Goal: Transaction & Acquisition: Download file/media

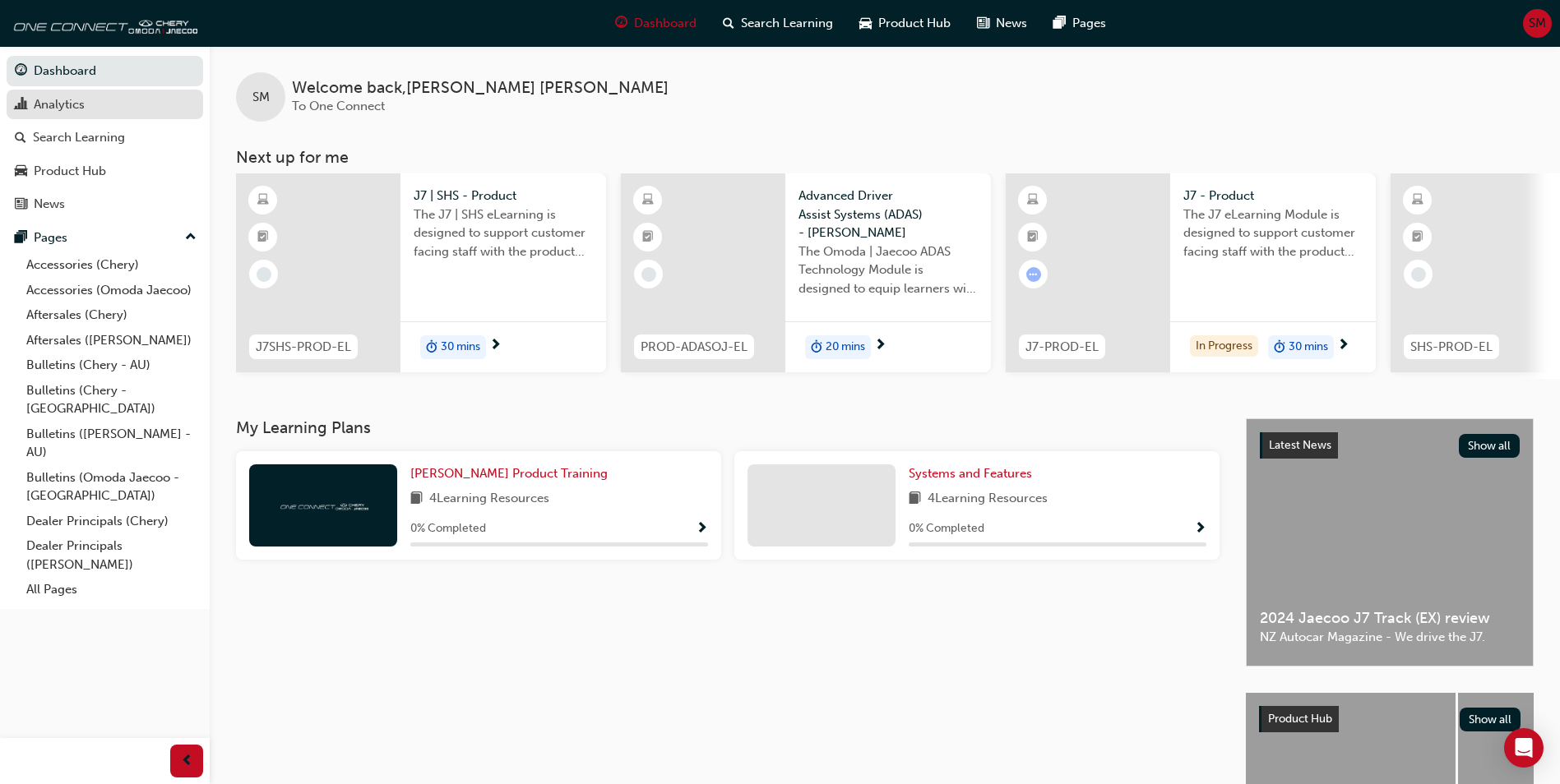
click at [115, 108] on div "Analytics" at bounding box center [105, 105] width 180 height 20
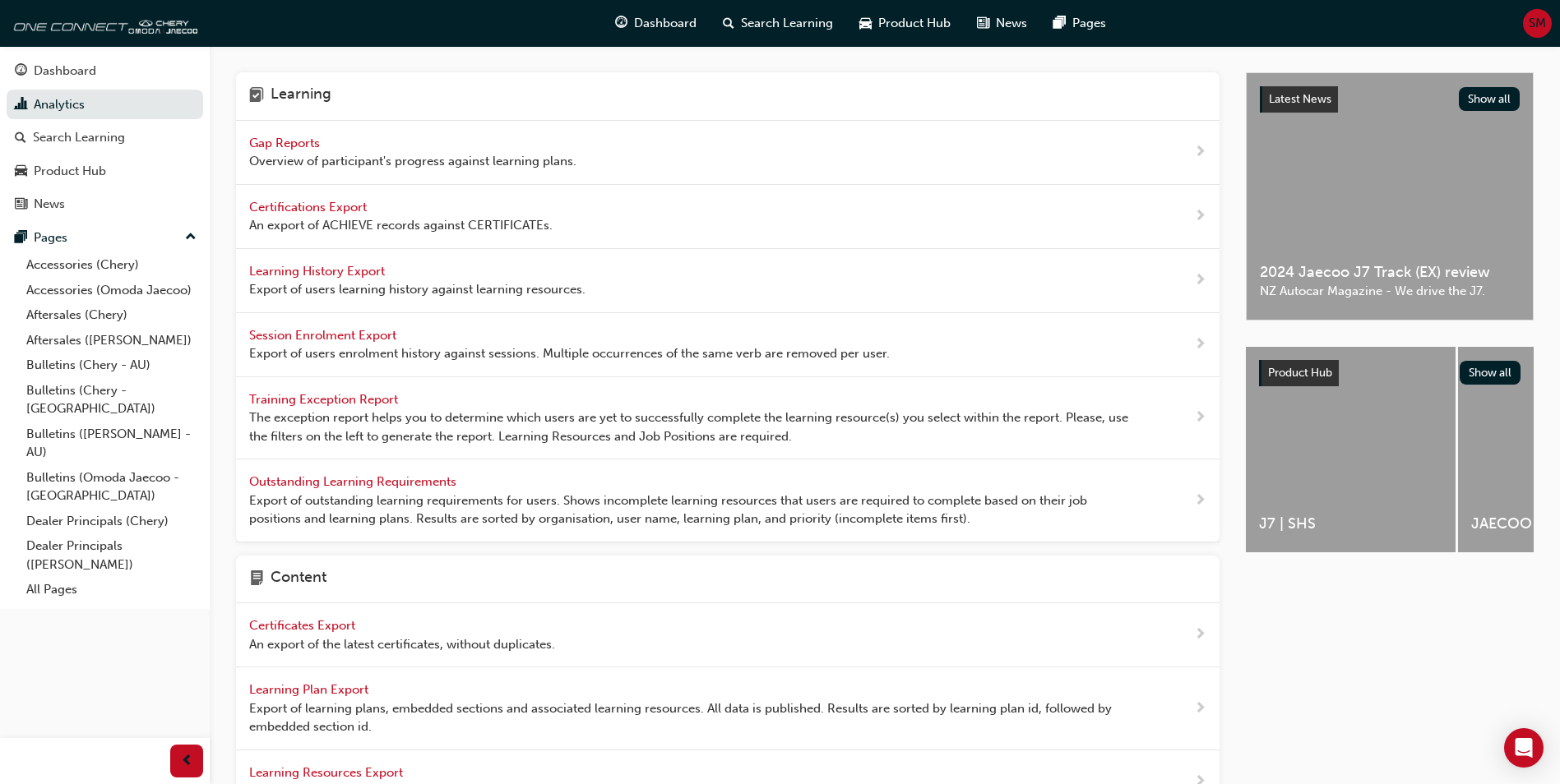
click at [358, 266] on span "Learning History Export" at bounding box center [318, 270] width 139 height 14
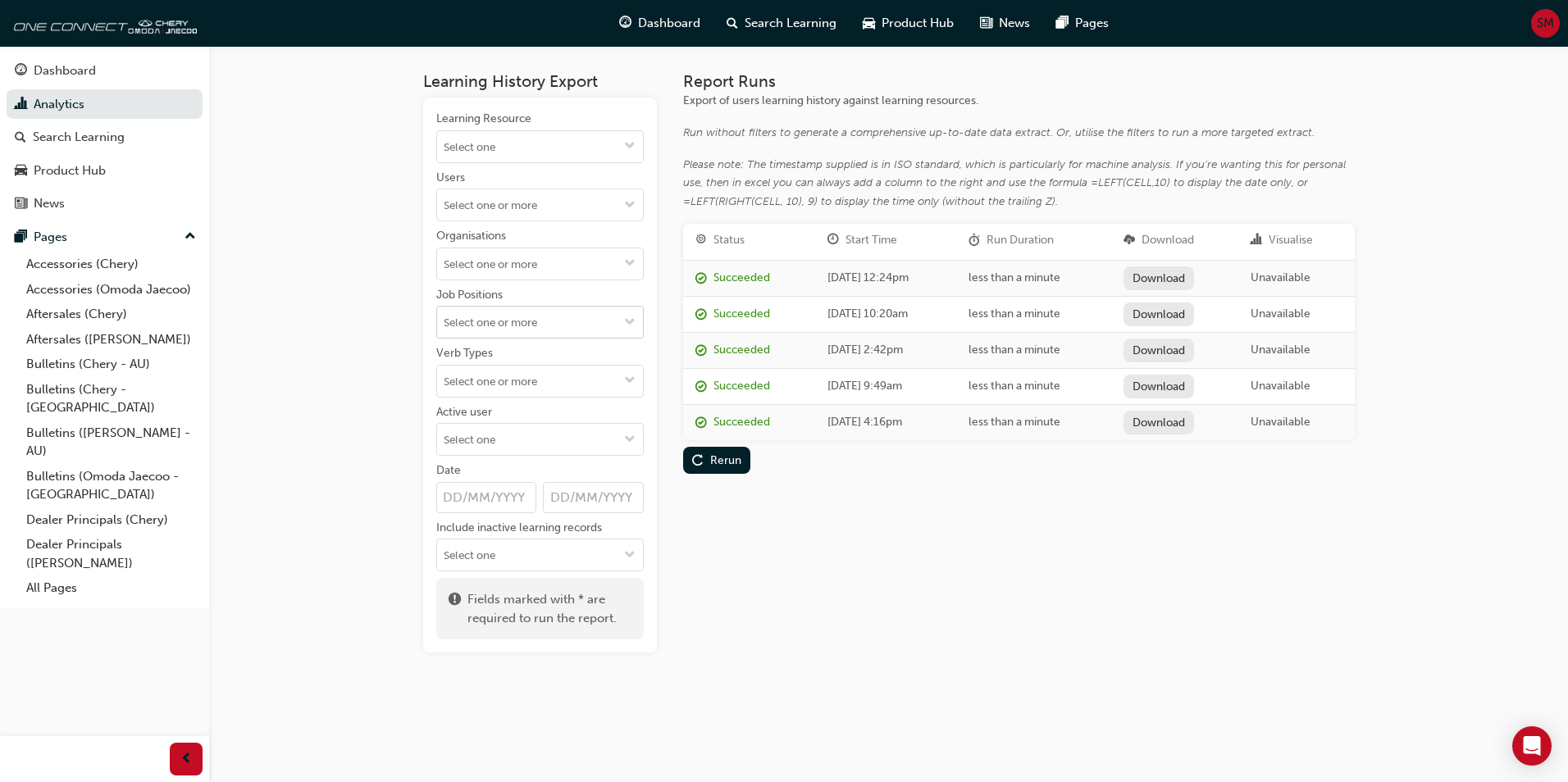
click at [515, 327] on input "Job Positions" at bounding box center [540, 322] width 206 height 31
click at [938, 562] on div "Report Runs Export of users learning history against learning resources. Run wi…" at bounding box center [1019, 362] width 672 height 580
click at [720, 457] on div "Rerun" at bounding box center [725, 461] width 31 height 14
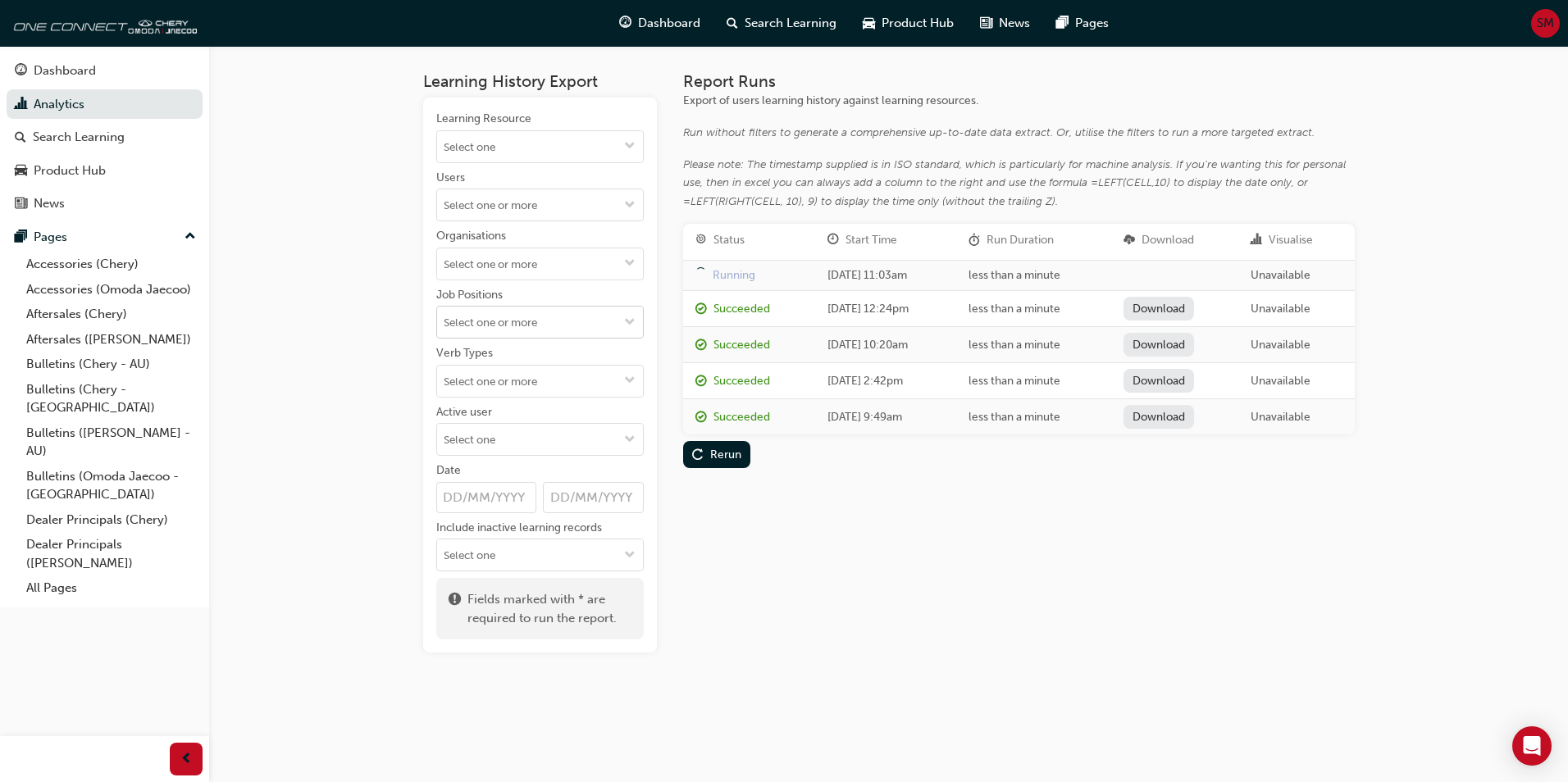
click at [535, 318] on input "Job Positions" at bounding box center [540, 322] width 206 height 31
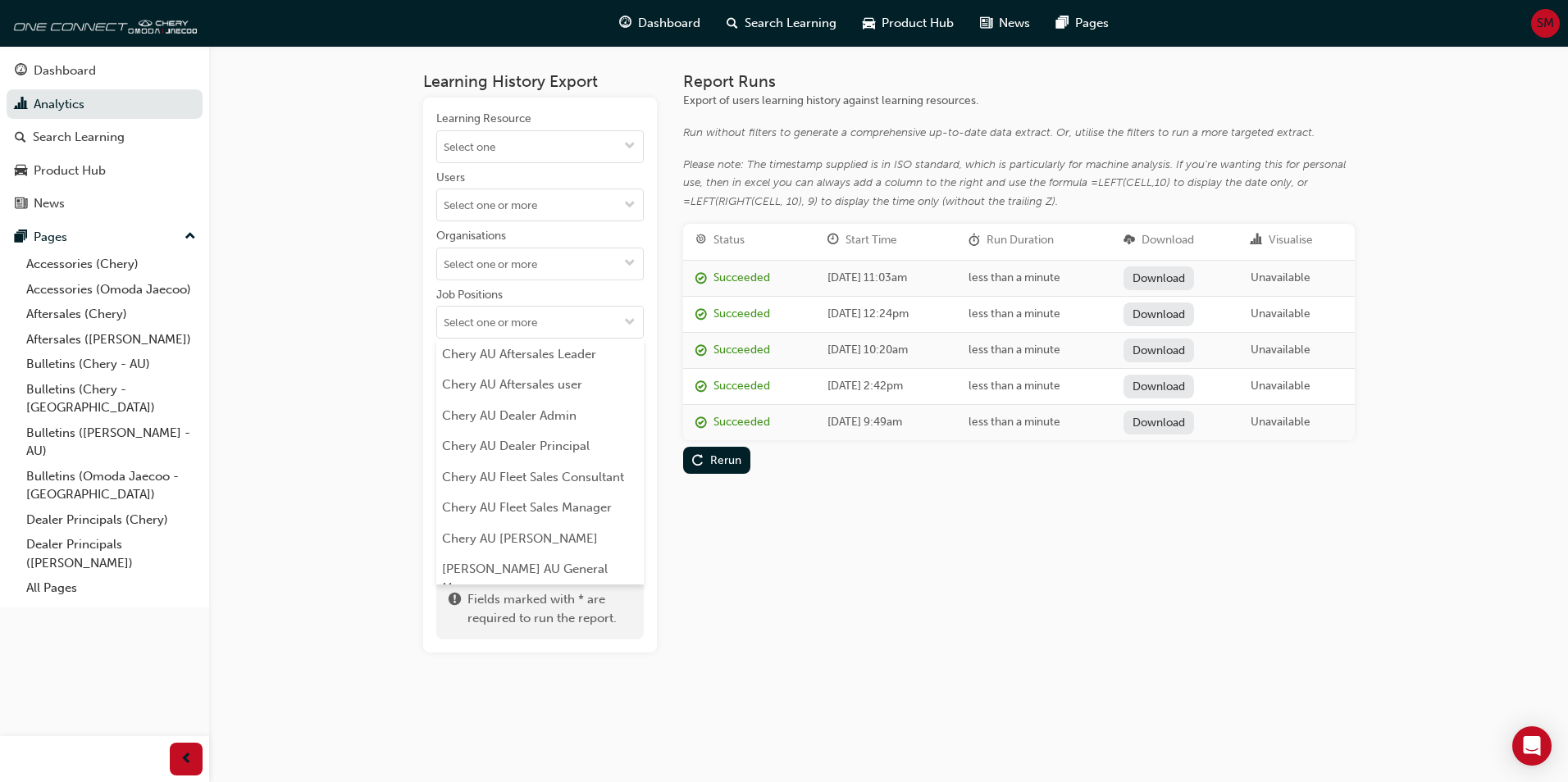
click at [1046, 619] on div "Report Runs Export of users learning history against learning resources. Run wi…" at bounding box center [1019, 362] width 672 height 580
click at [736, 277] on div "Succeeded" at bounding box center [742, 278] width 57 height 19
click at [906, 275] on div "[DATE] 11:03am" at bounding box center [885, 278] width 116 height 19
click at [1179, 275] on link "Download" at bounding box center [1159, 278] width 71 height 24
click at [476, 157] on input "Learning Resource" at bounding box center [540, 147] width 206 height 31
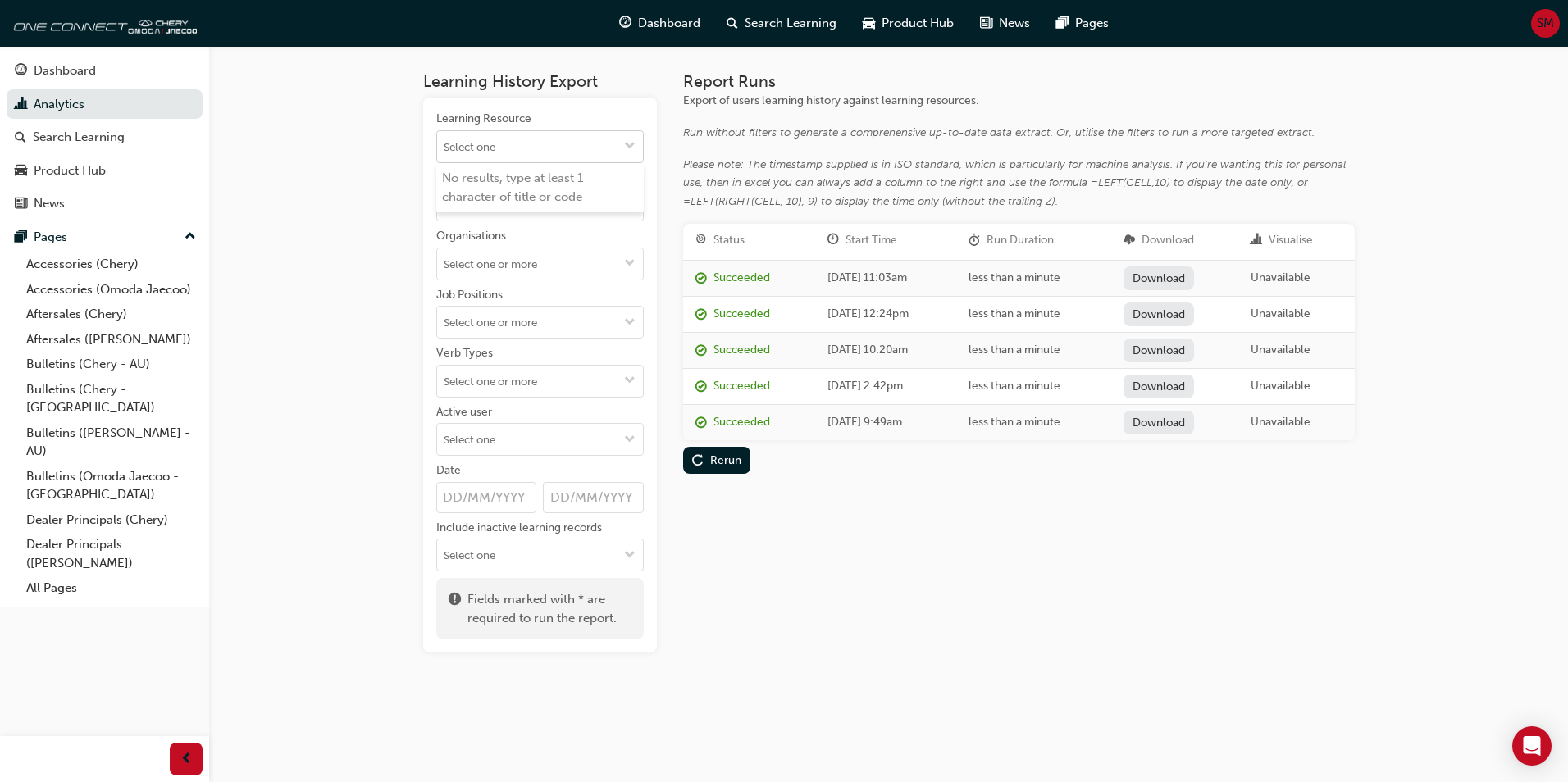
click at [551, 135] on input "Learning Resource No results, type at least 1 character of title or code" at bounding box center [540, 147] width 206 height 31
click at [395, 236] on div "Learning History Export Learning Resource No results, type at least 1 character…" at bounding box center [784, 391] width 1568 height 782
click at [515, 205] on input "Users" at bounding box center [540, 204] width 206 height 31
click at [515, 205] on input "Users No results, type at least 2 characters of family name" at bounding box center [540, 204] width 206 height 31
click at [389, 295] on div "Learning History Export Learning Resource Users No results, type at least 2 cha…" at bounding box center [784, 391] width 1568 height 782
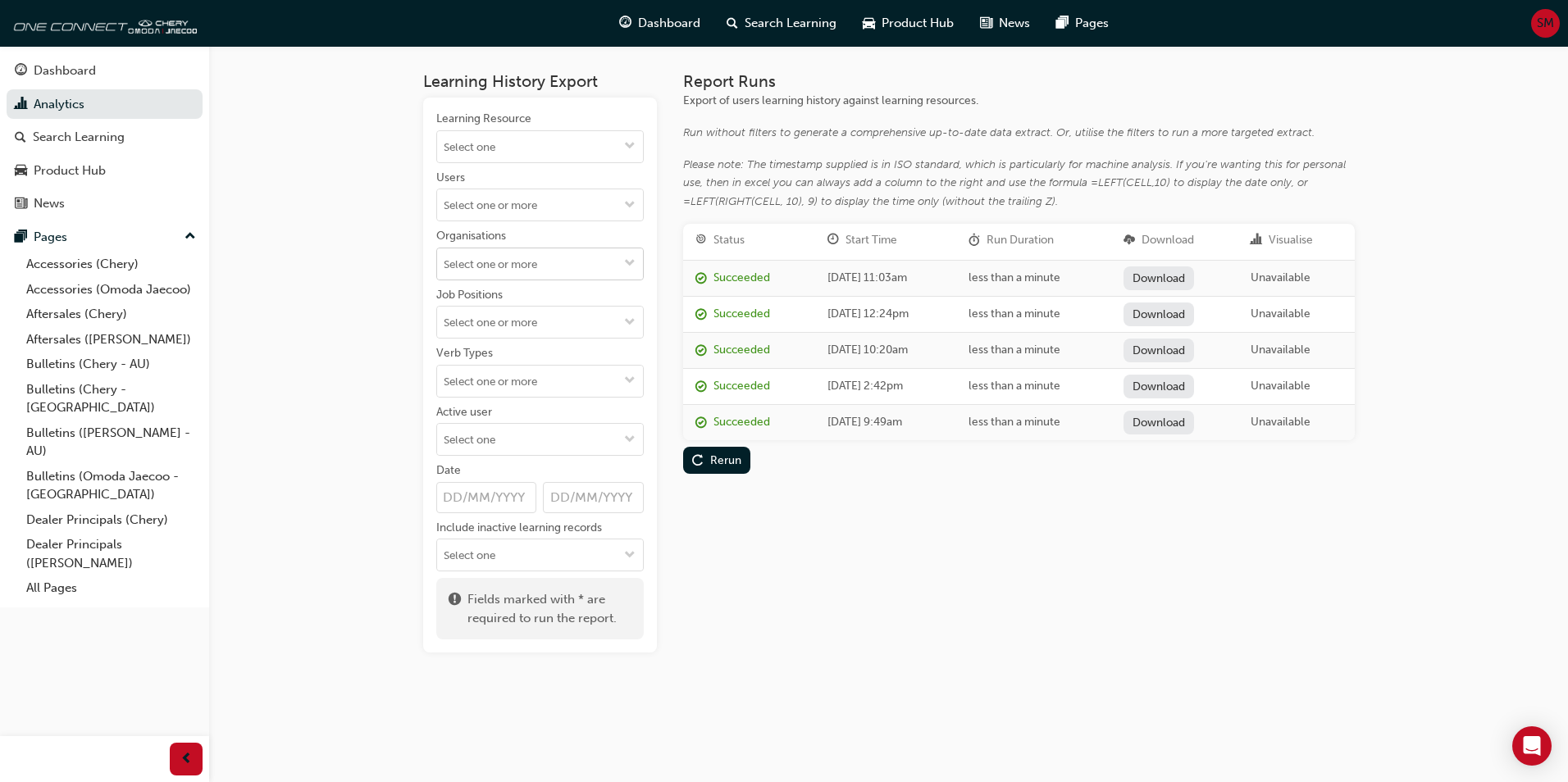
click at [506, 265] on input "Organisations" at bounding box center [540, 264] width 206 height 31
click at [630, 264] on span "down-icon" at bounding box center [630, 265] width 12 height 14
drag, startPoint x: 339, startPoint y: 366, endPoint x: 371, endPoint y: 360, distance: 32.6
click at [341, 366] on div "Learning History Export Learning Resource Users Organisations Alto [GEOGRAPHIC_…" at bounding box center [784, 391] width 1568 height 782
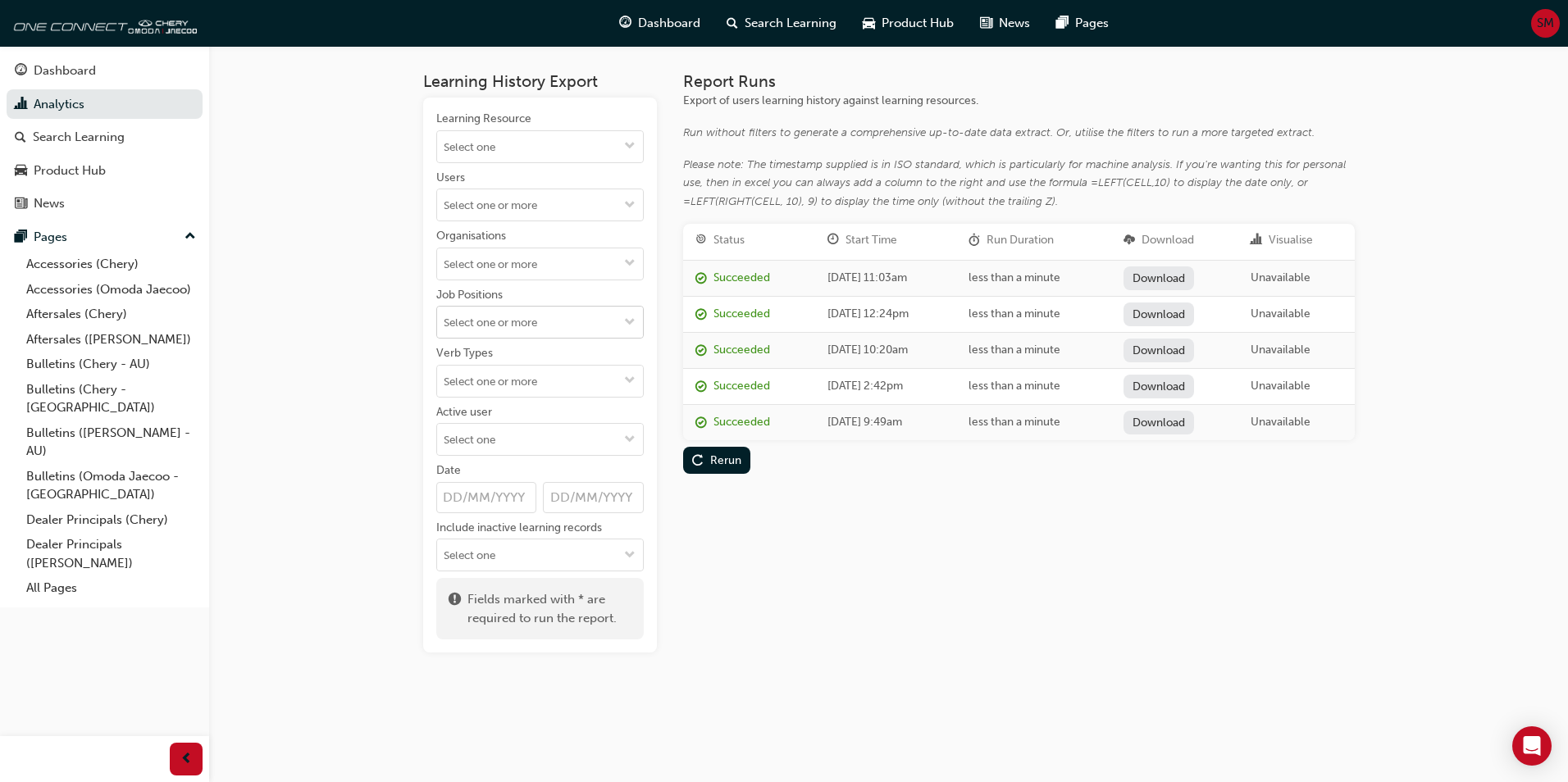
click at [507, 330] on input "Job Positions" at bounding box center [540, 322] width 206 height 31
type input "S"
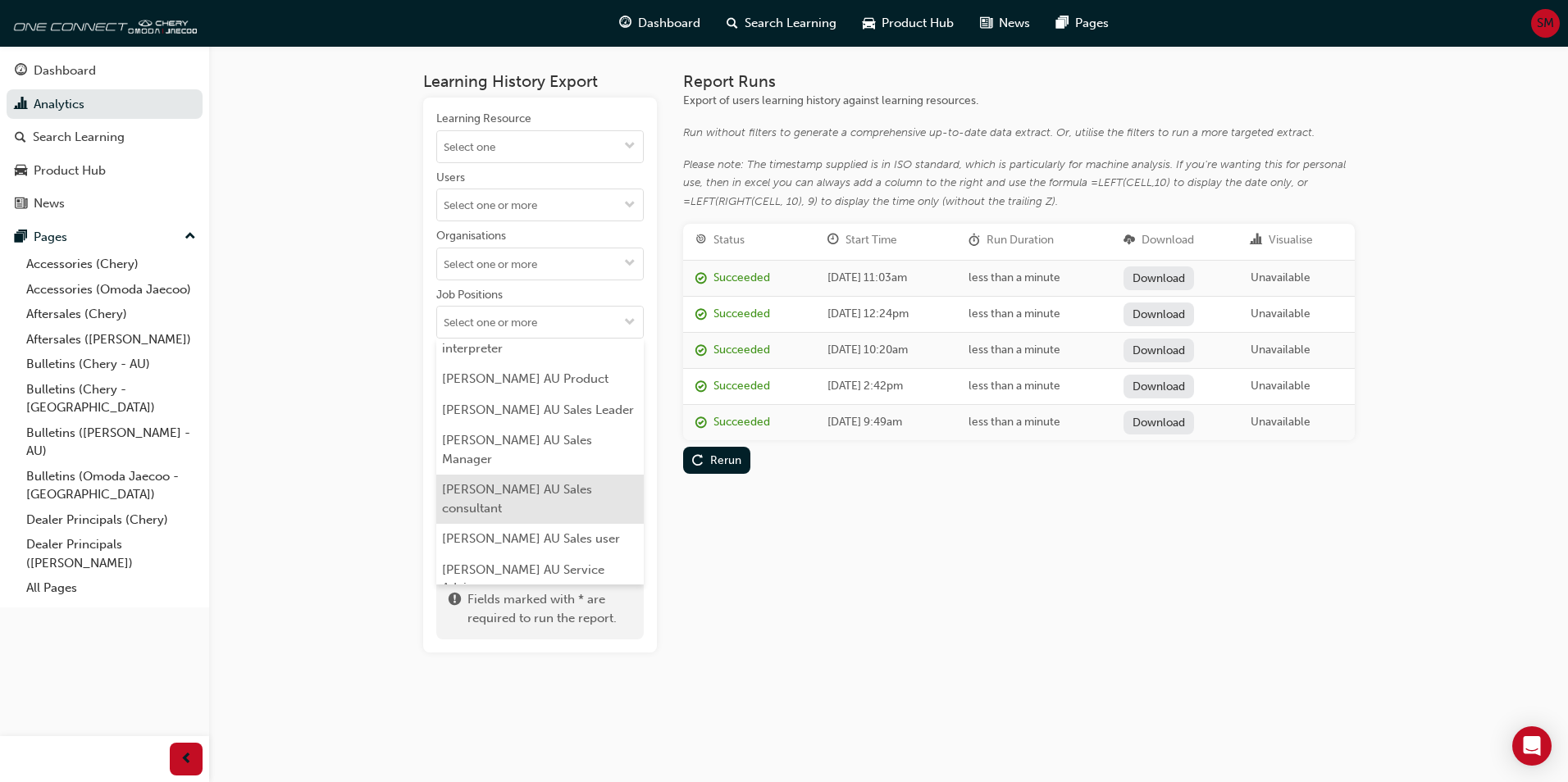
scroll to position [2460, 0]
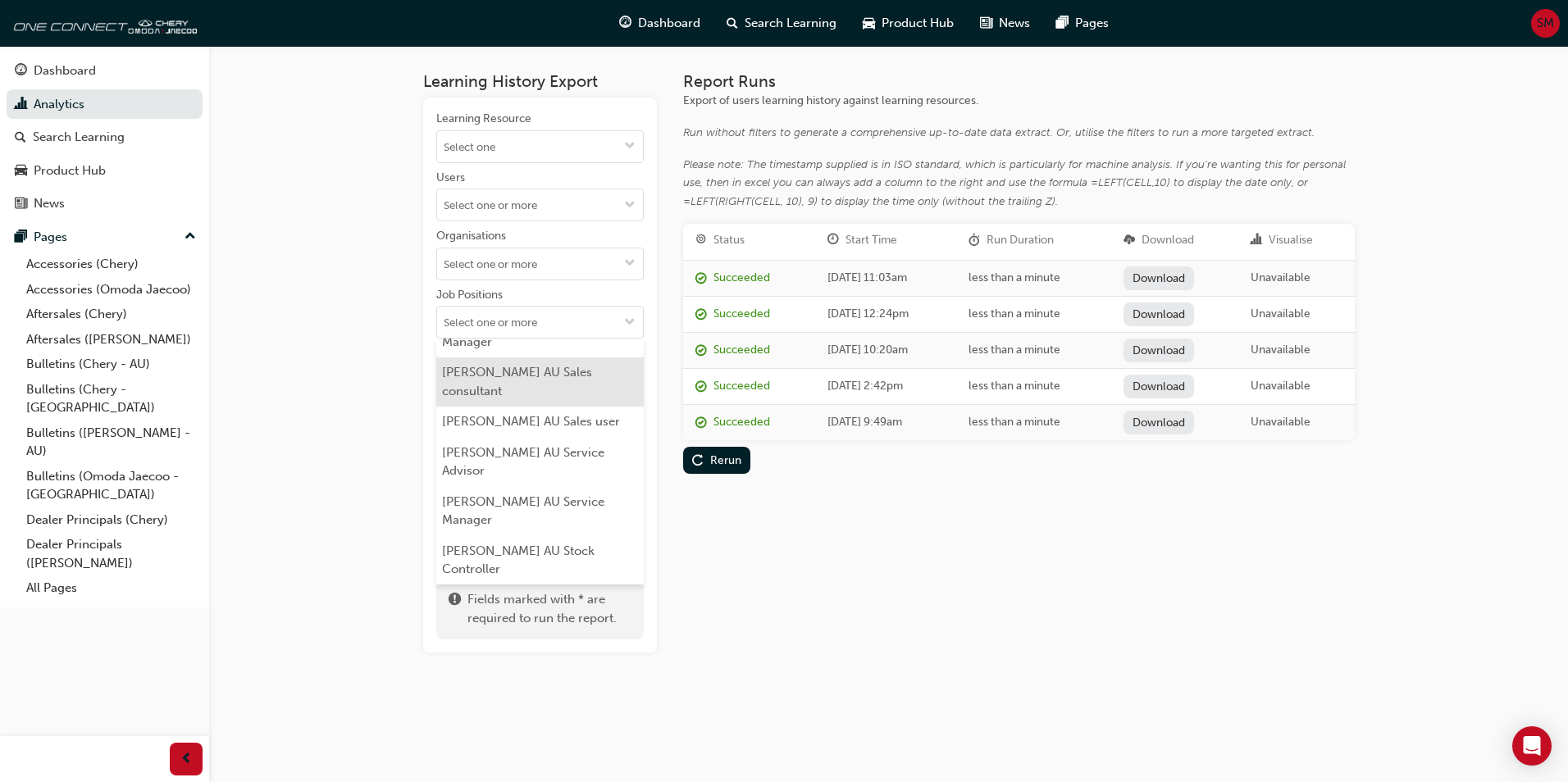
click at [593, 365] on li "[PERSON_NAME] AU Sales consultant" at bounding box center [540, 382] width 208 height 49
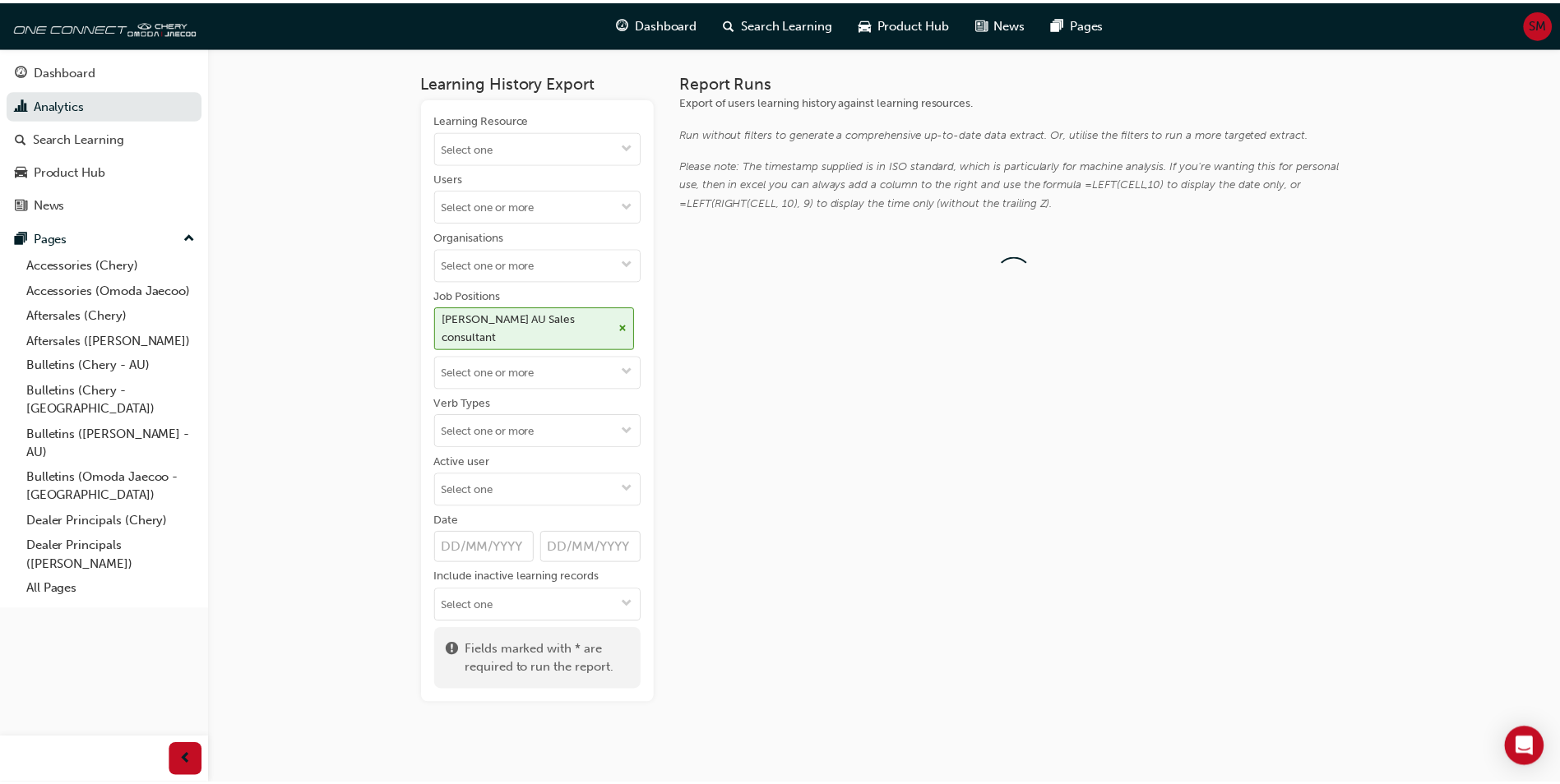
scroll to position [0, 0]
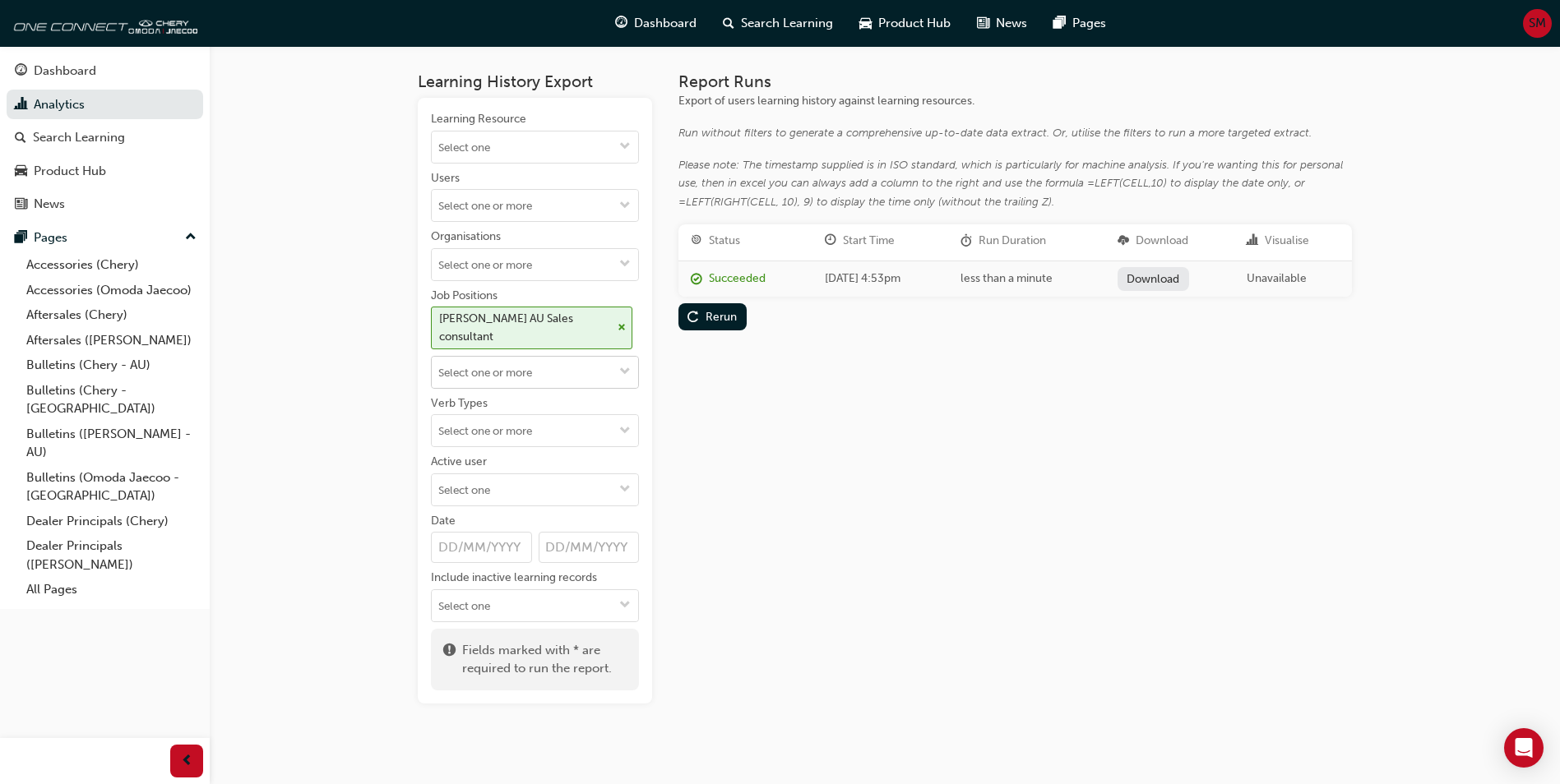
click at [547, 376] on input "Job Positions [PERSON_NAME] AU Sales consultant" at bounding box center [534, 372] width 207 height 31
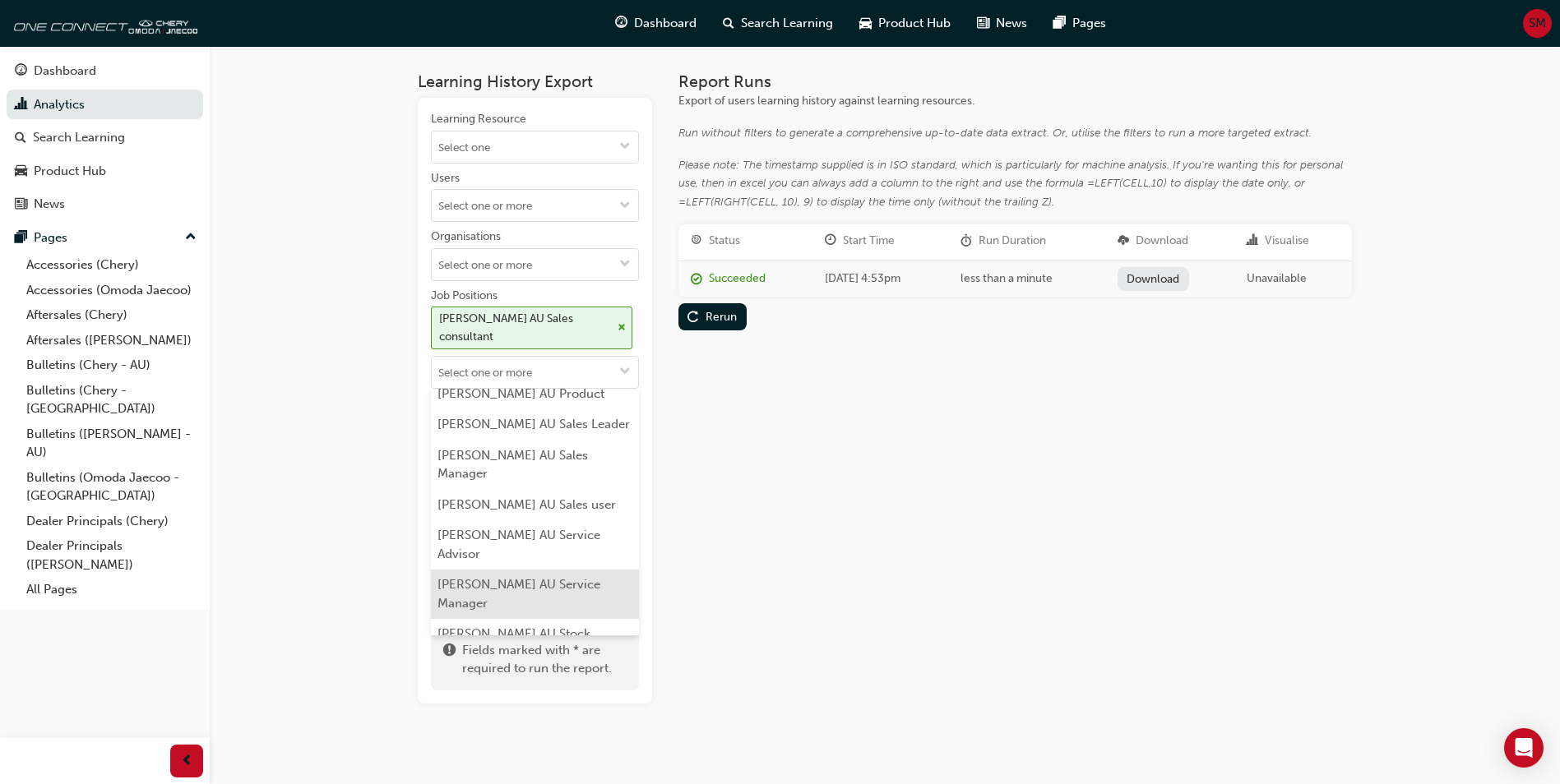
type input "O"
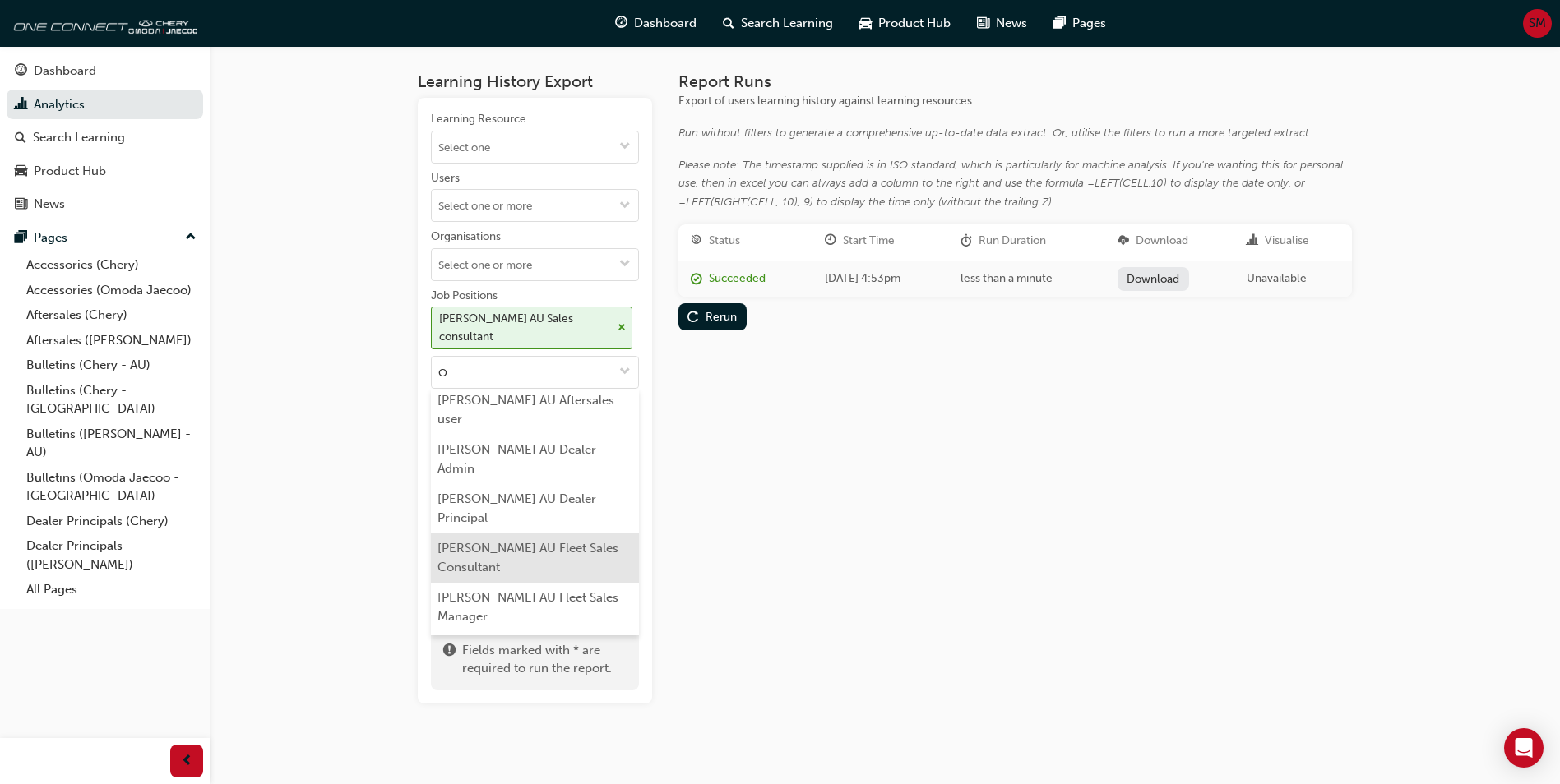
scroll to position [82, 0]
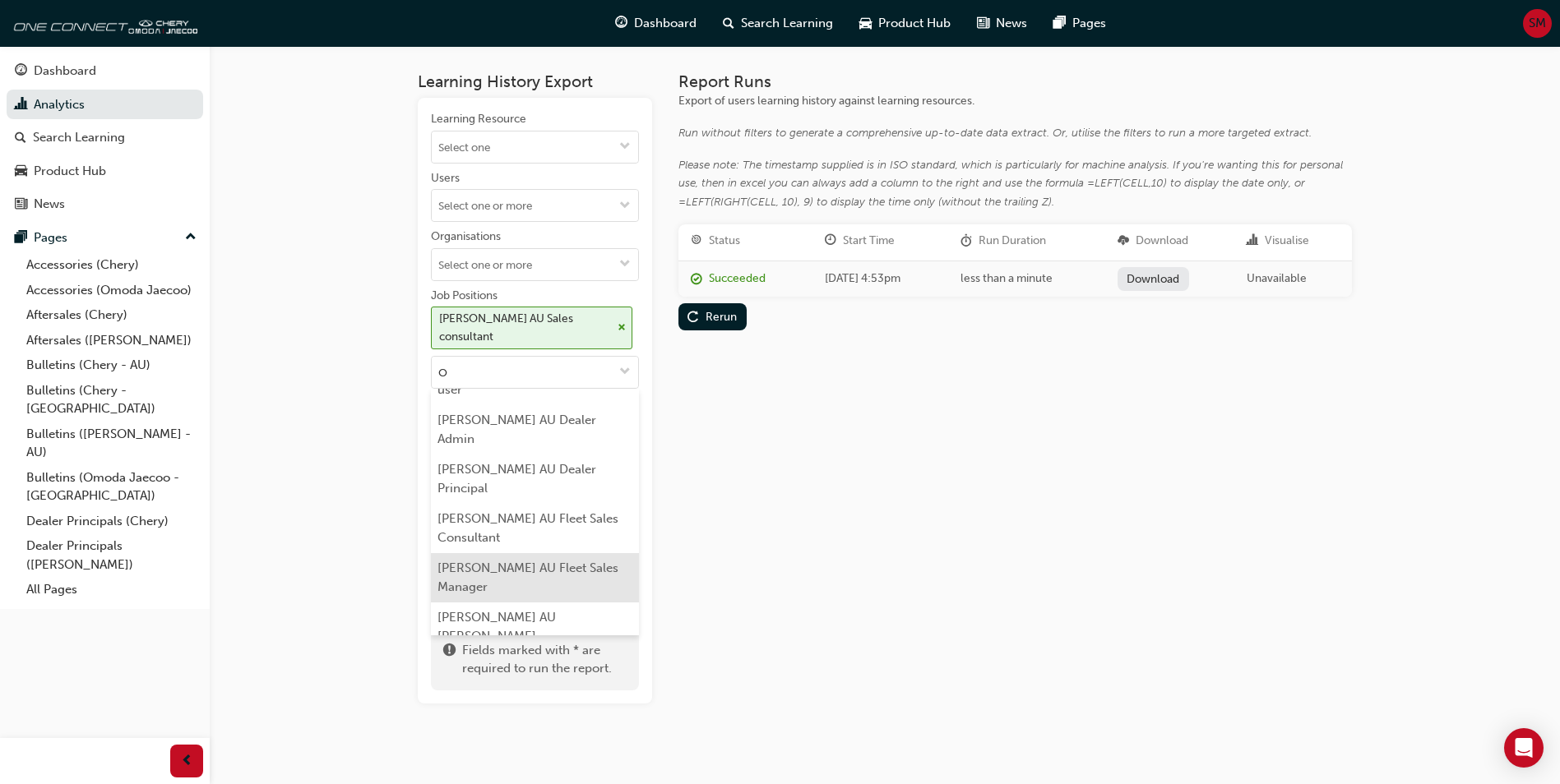
click at [589, 576] on li "[PERSON_NAME] AU Fleet Sales Manager" at bounding box center [535, 578] width 208 height 49
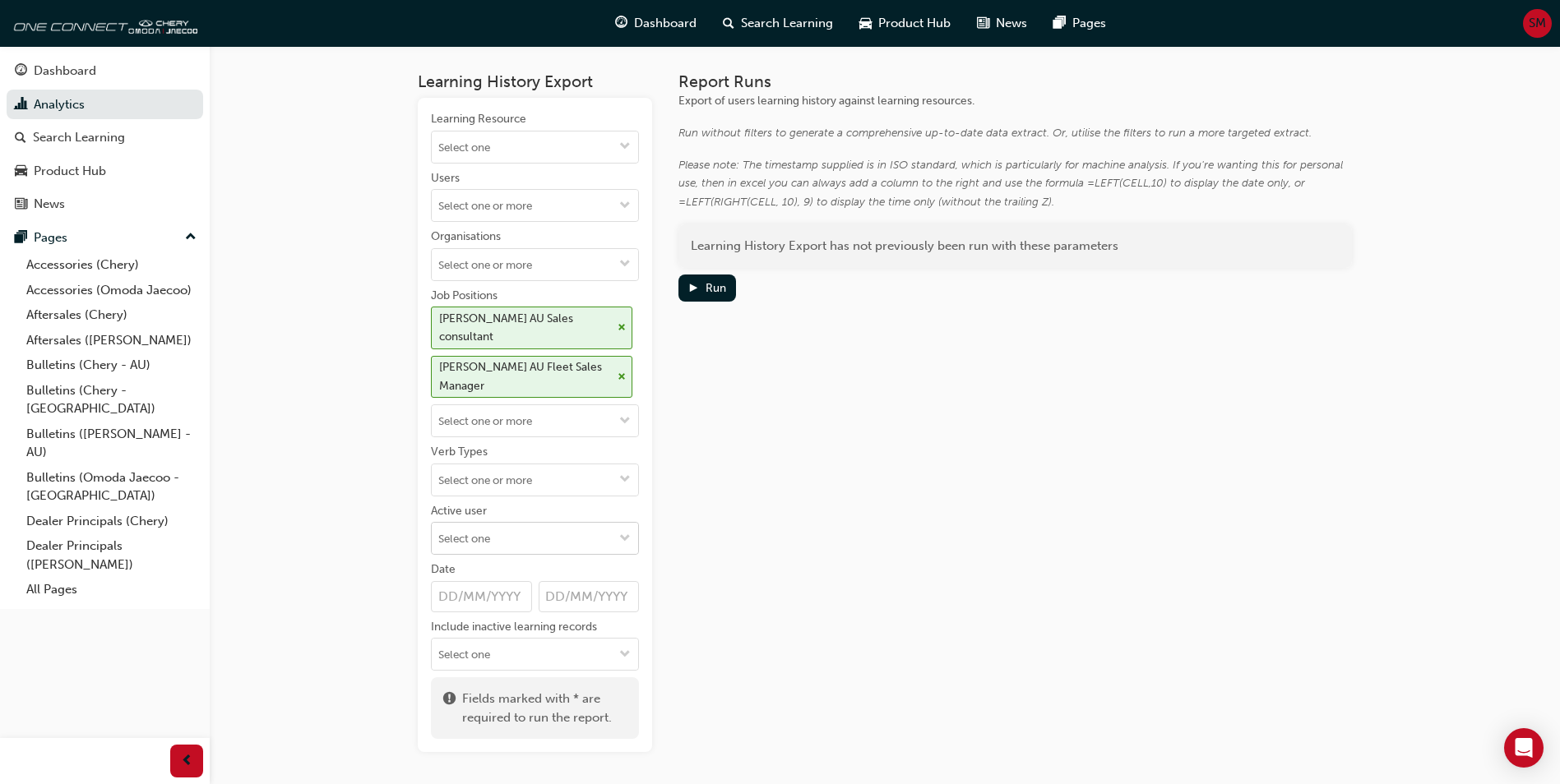
scroll to position [0, 0]
click at [619, 372] on span "cross-icon" at bounding box center [622, 378] width 9 height 10
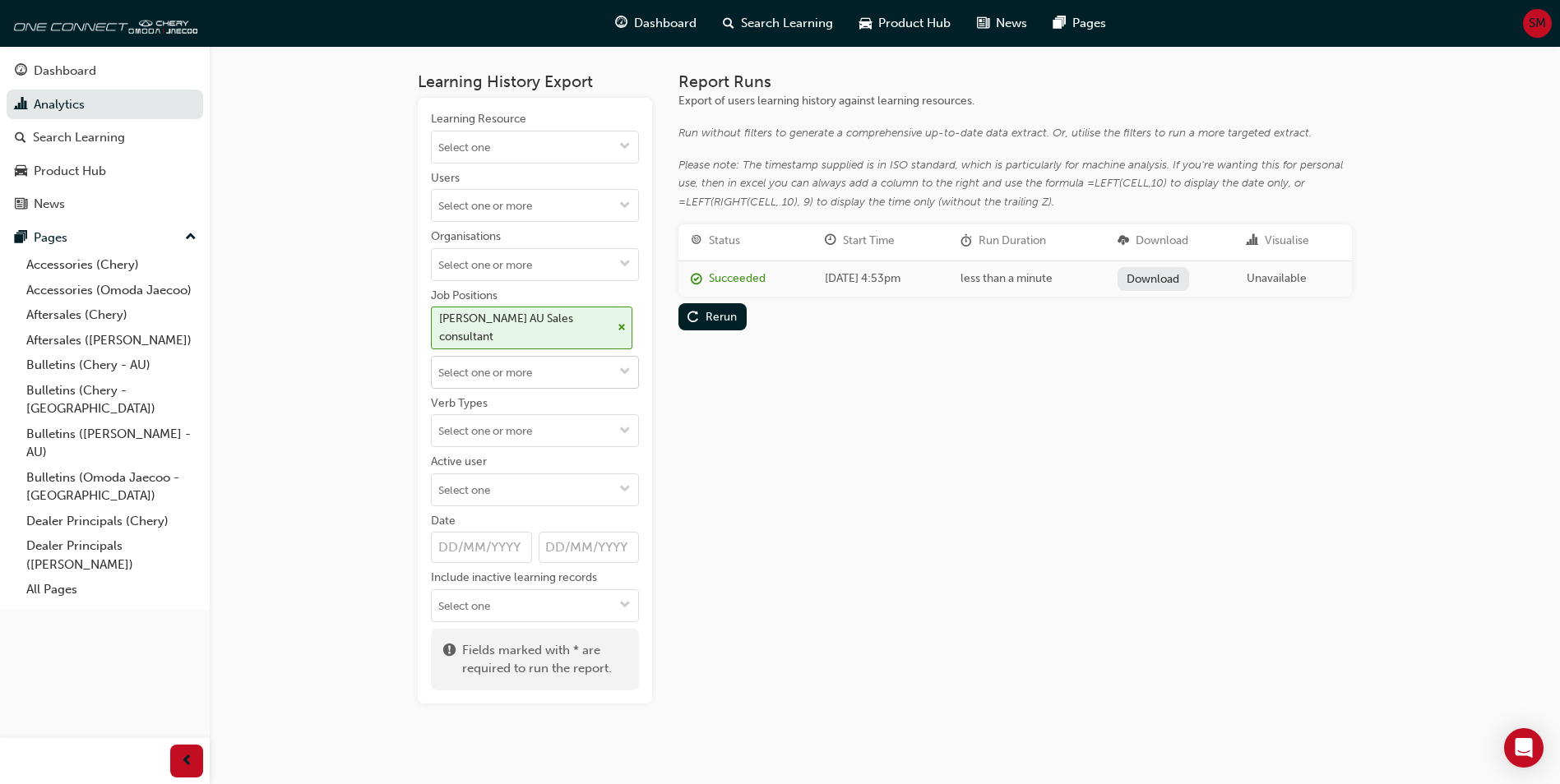
click at [565, 372] on input "Job Positions [PERSON_NAME] AU Sales consultant" at bounding box center [534, 372] width 207 height 31
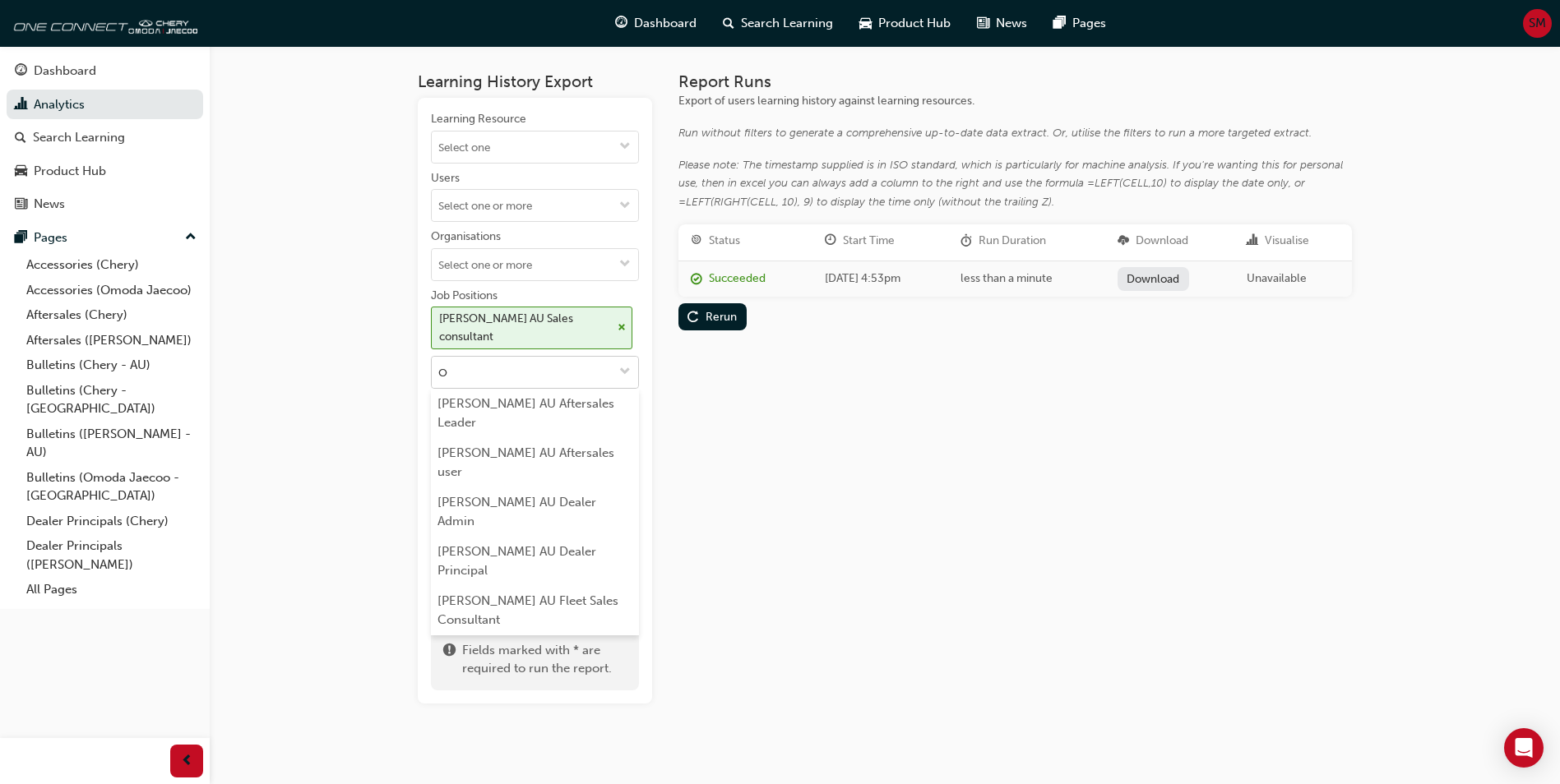
type input "OM"
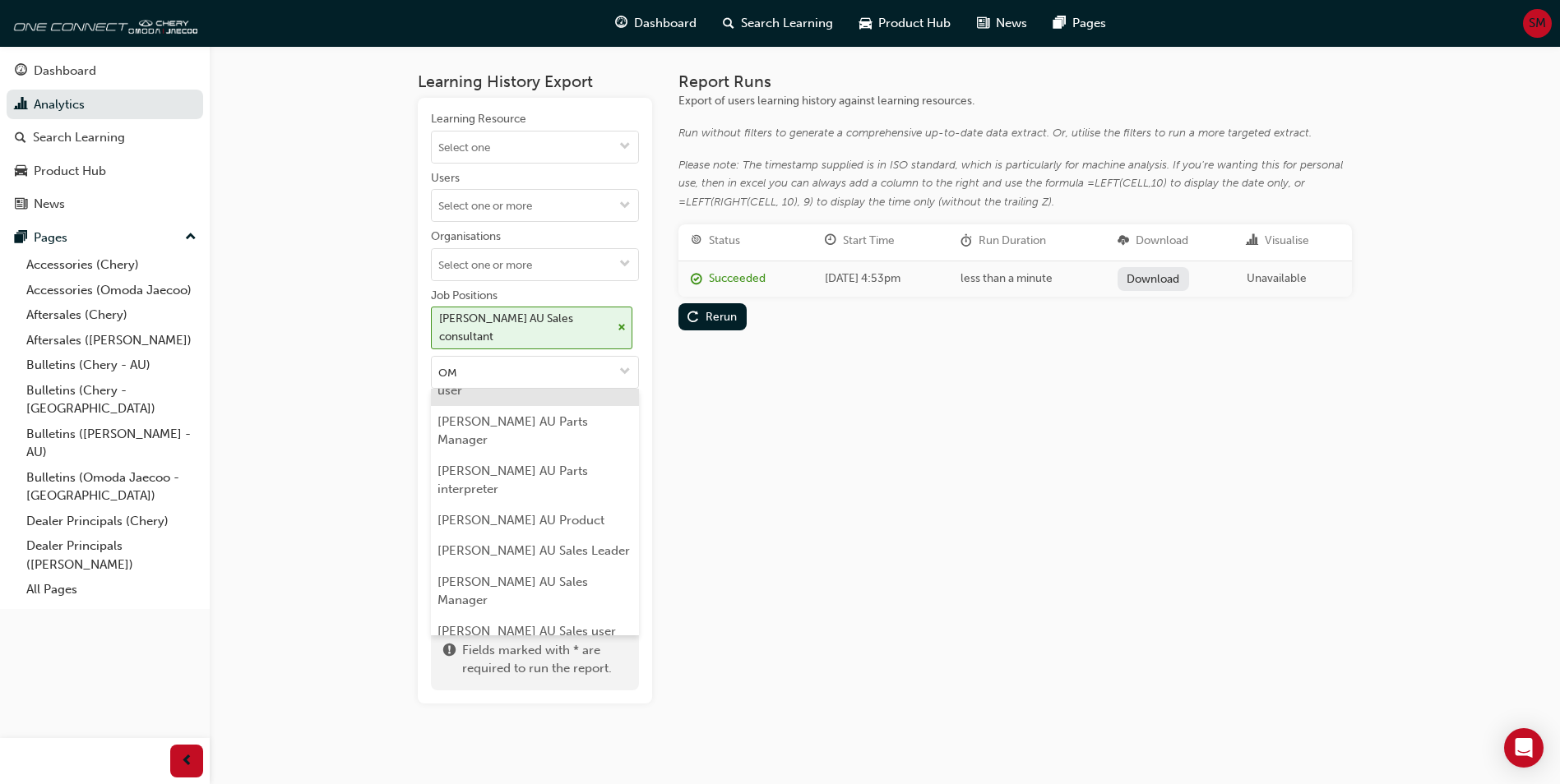
scroll to position [576, 0]
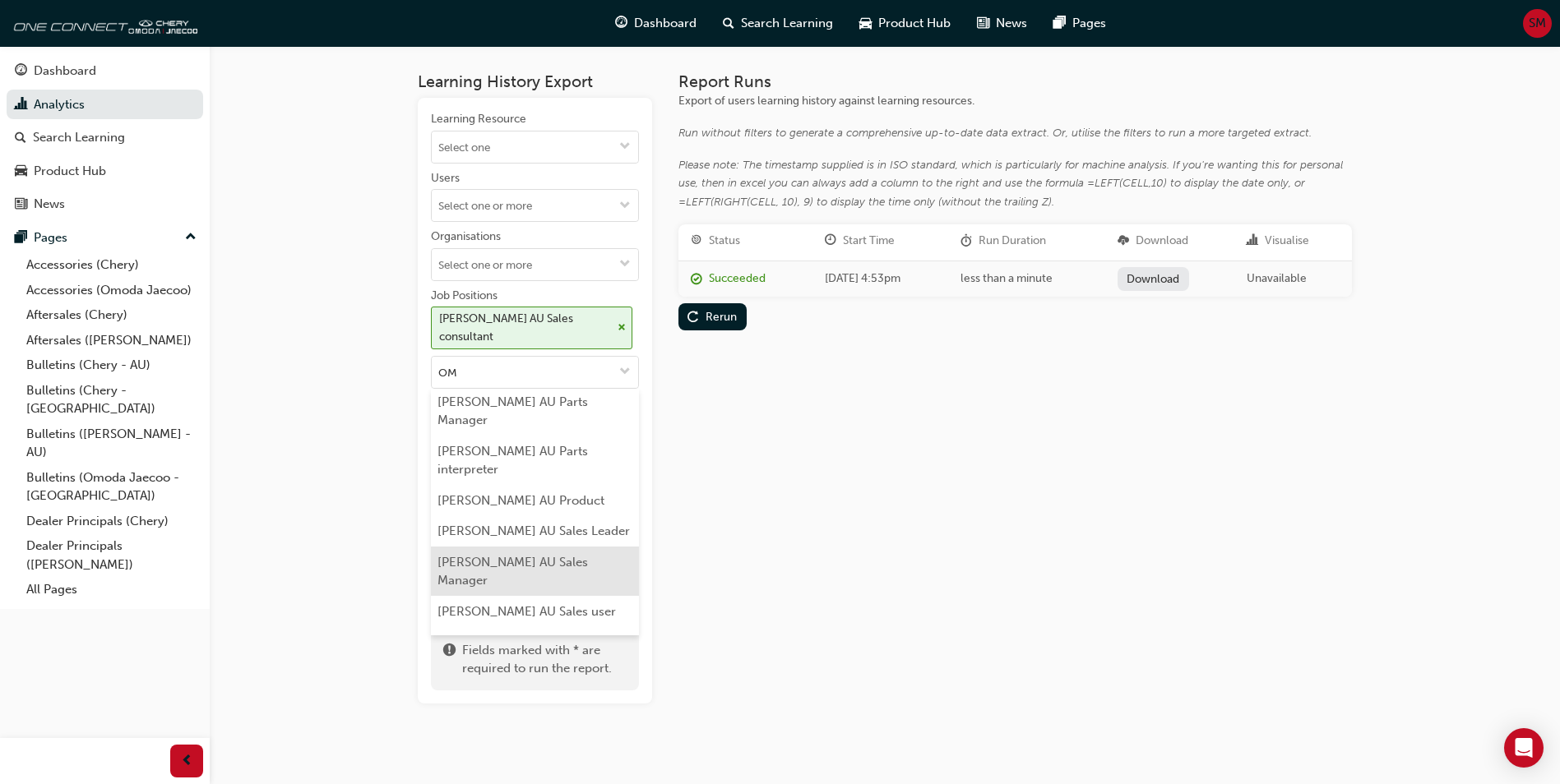
click at [557, 548] on li "[PERSON_NAME] AU Sales Manager" at bounding box center [535, 571] width 208 height 49
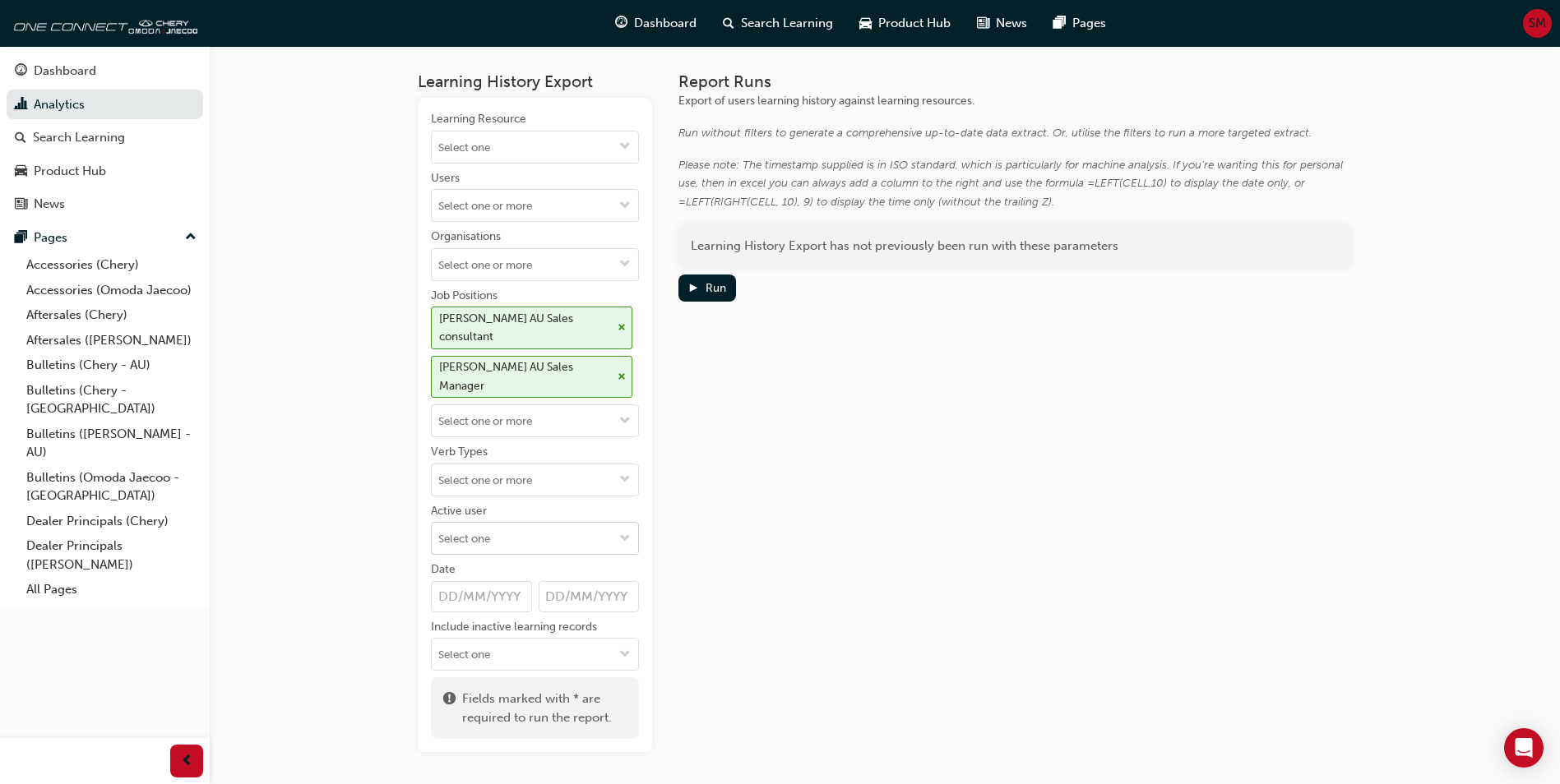
click at [494, 538] on input "Active user" at bounding box center [534, 538] width 207 height 31
click at [490, 577] on li "Active users" at bounding box center [535, 570] width 208 height 31
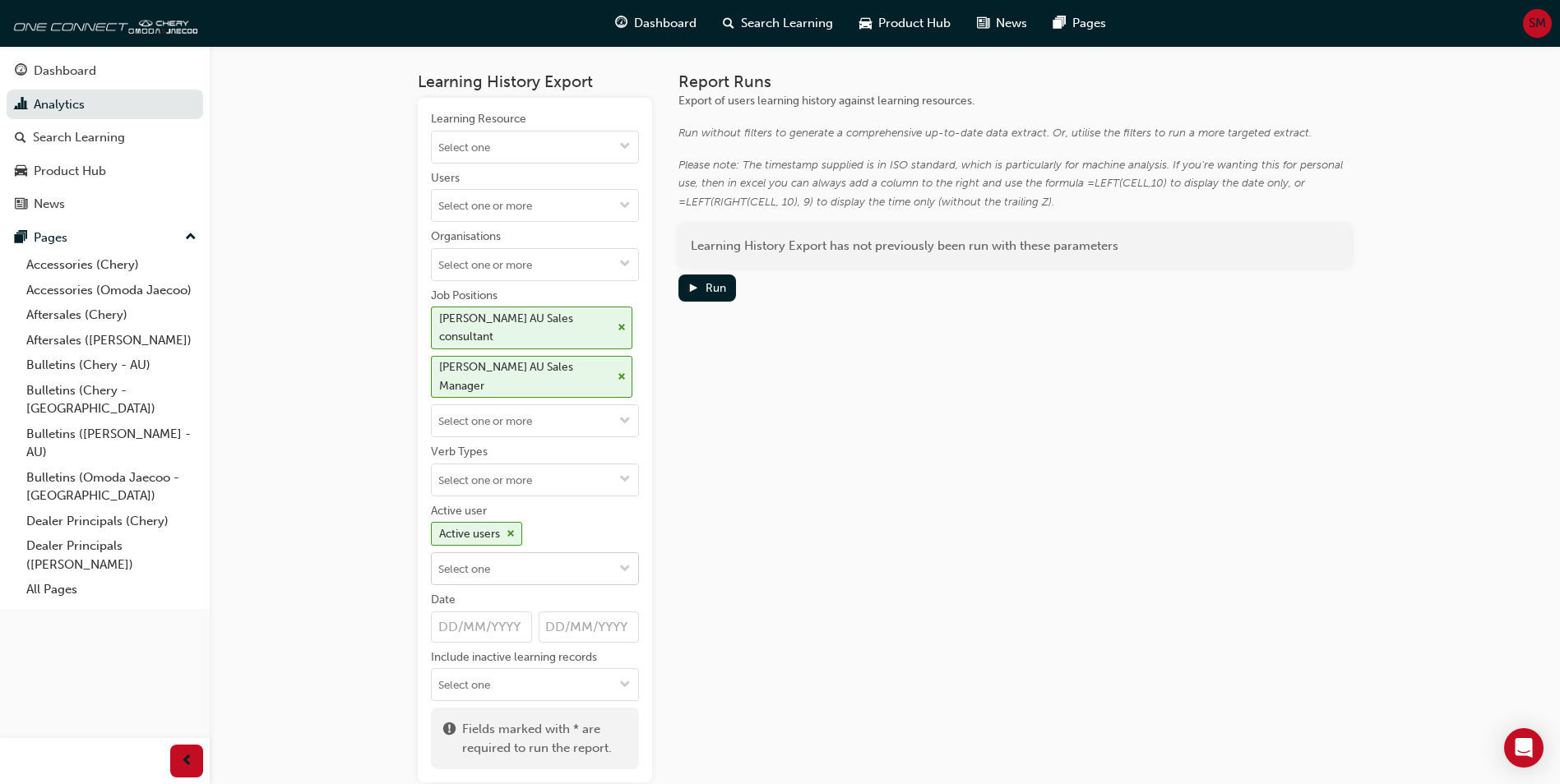
click at [555, 568] on input "Active user Active users" at bounding box center [534, 569] width 207 height 31
click at [714, 527] on div "Report Runs Export of users learning history against learning resources. Run wi…" at bounding box center [1015, 427] width 674 height 710
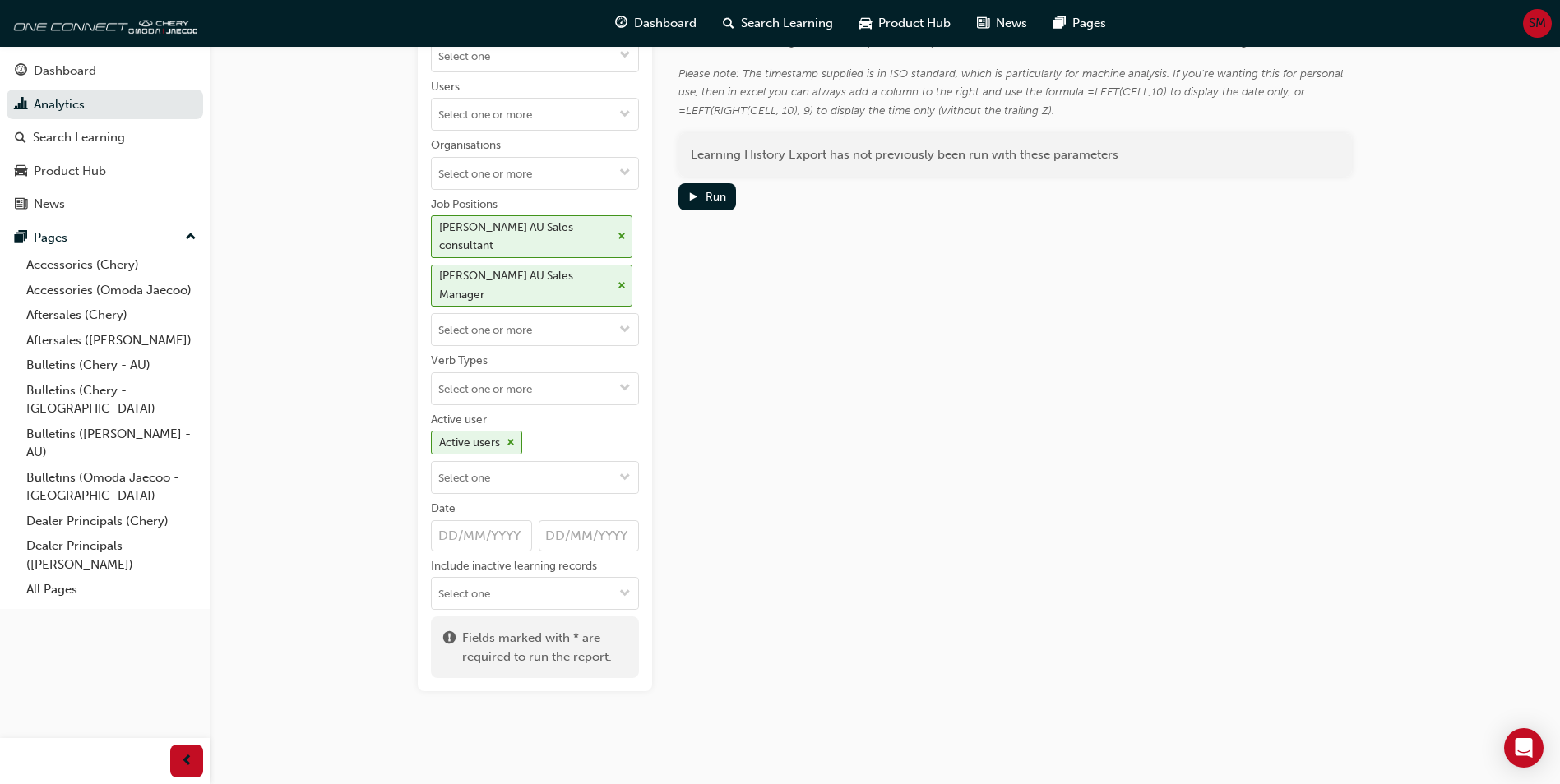
scroll to position [92, 0]
click at [613, 543] on input "Date" at bounding box center [589, 535] width 101 height 31
click at [555, 594] on input "Include inactive learning records" at bounding box center [534, 593] width 207 height 31
click at [288, 591] on div "Learning History Export Learning Resource Users Organisations Job Positions [PE…" at bounding box center [780, 346] width 1560 height 876
click at [500, 590] on input "Include inactive learning records" at bounding box center [534, 593] width 207 height 31
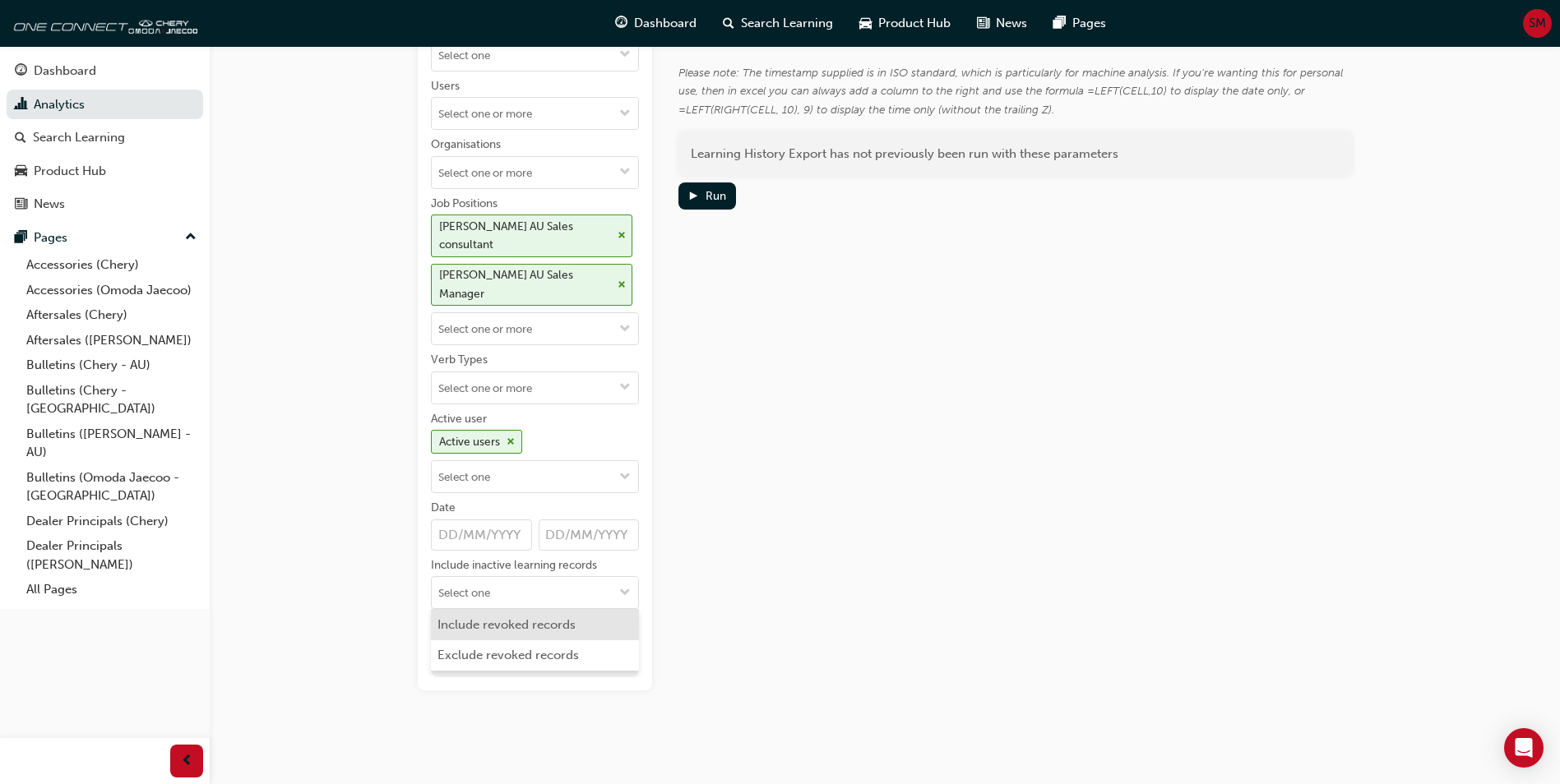
click at [494, 627] on li "Include revoked records" at bounding box center [535, 624] width 208 height 31
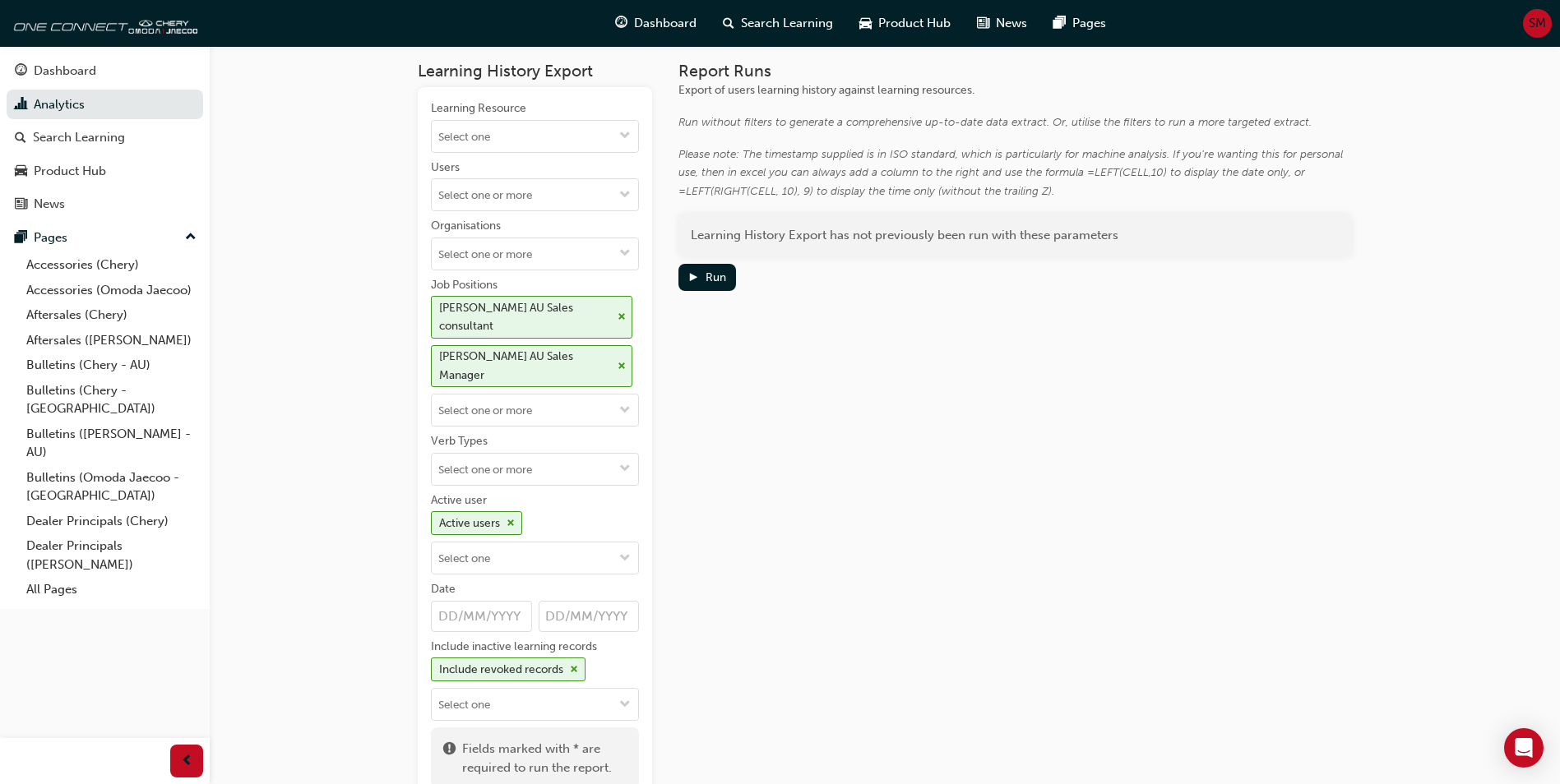
scroll to position [0, 0]
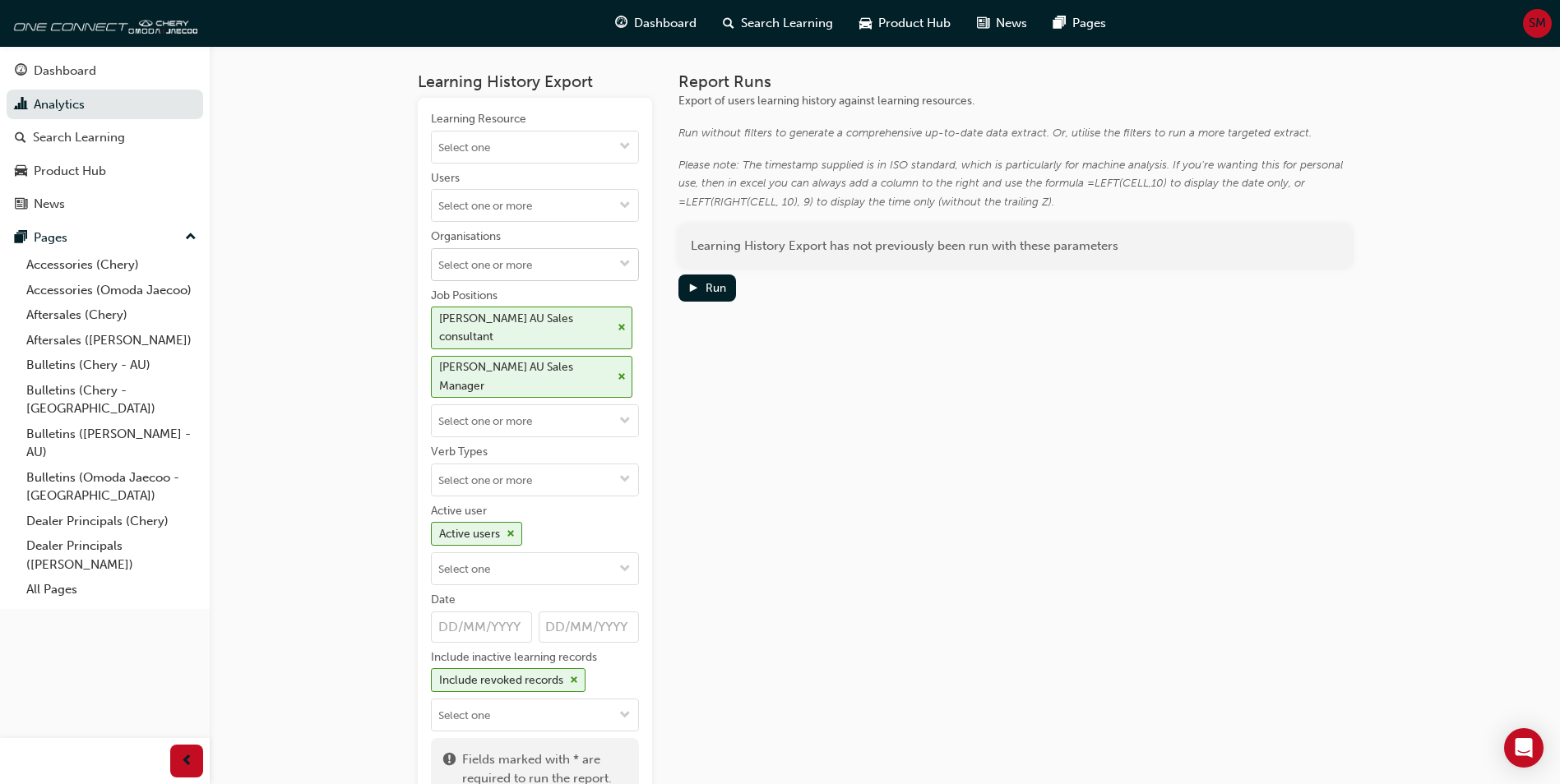
click at [576, 257] on input "Organisations" at bounding box center [534, 264] width 207 height 31
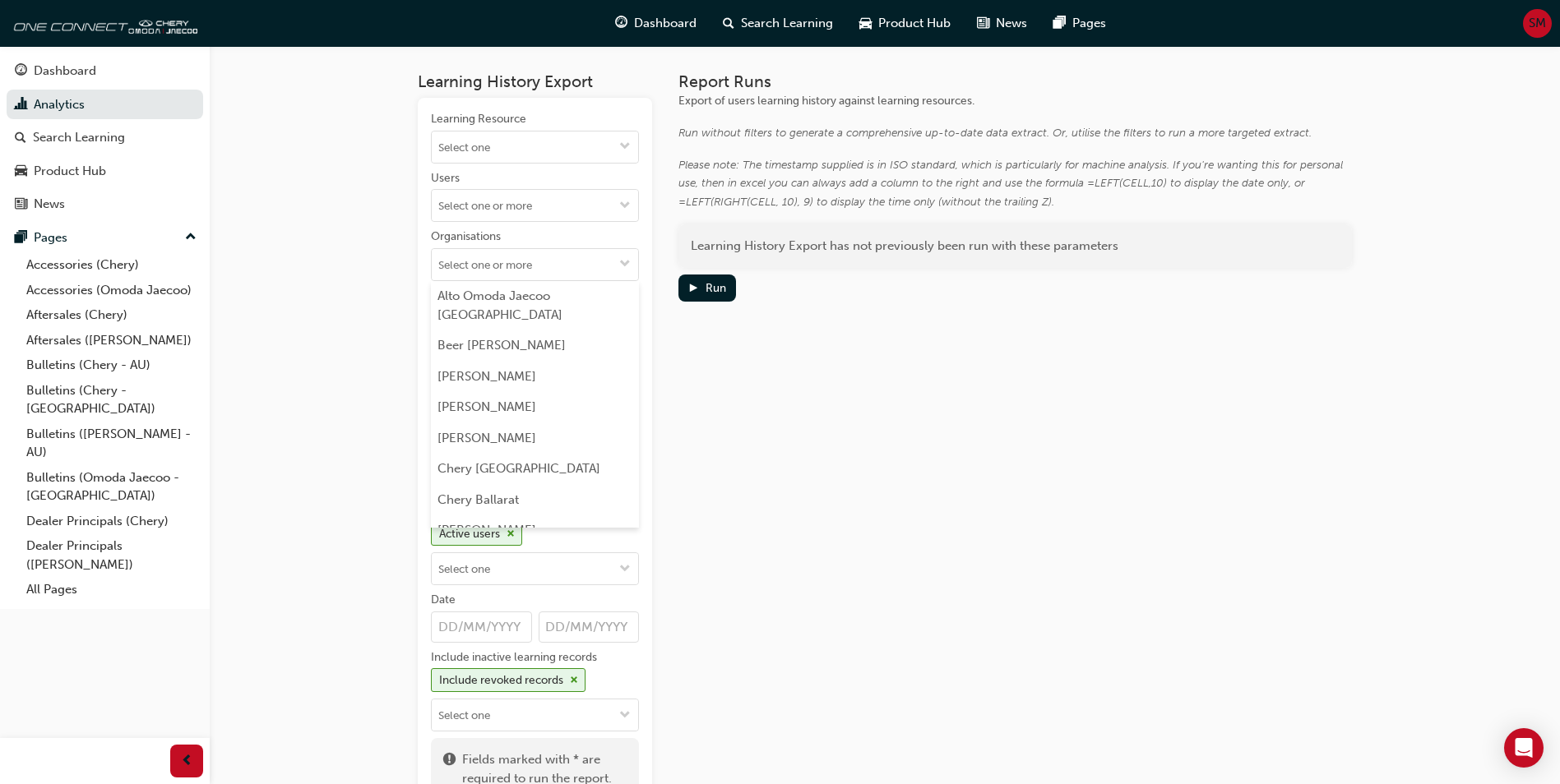
click at [377, 367] on div "Learning History Export Learning Resource Users Organisations Alto [GEOGRAPHIC_…" at bounding box center [780, 453] width 1560 height 906
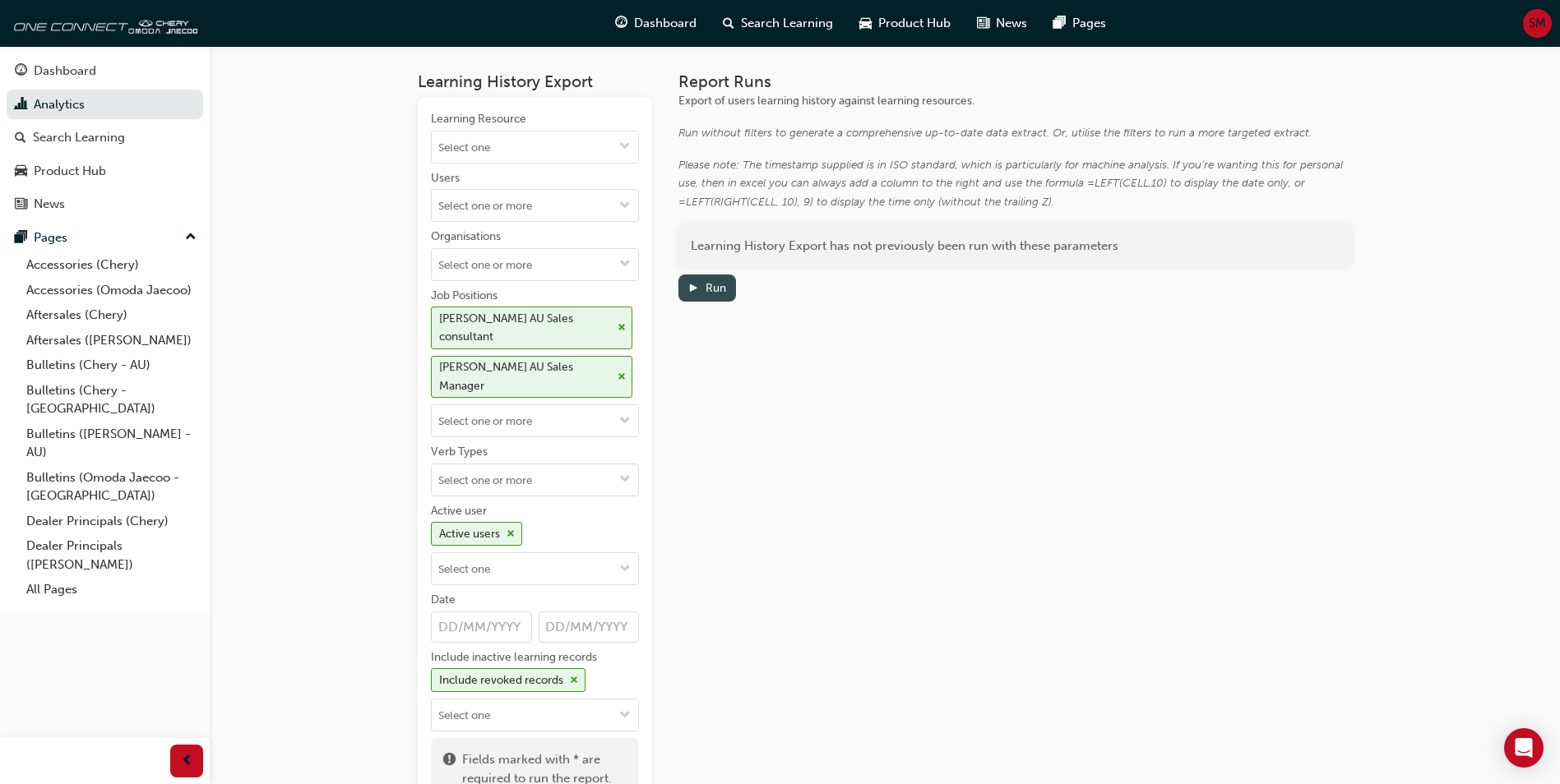
click at [709, 291] on div "Run" at bounding box center [715, 288] width 20 height 14
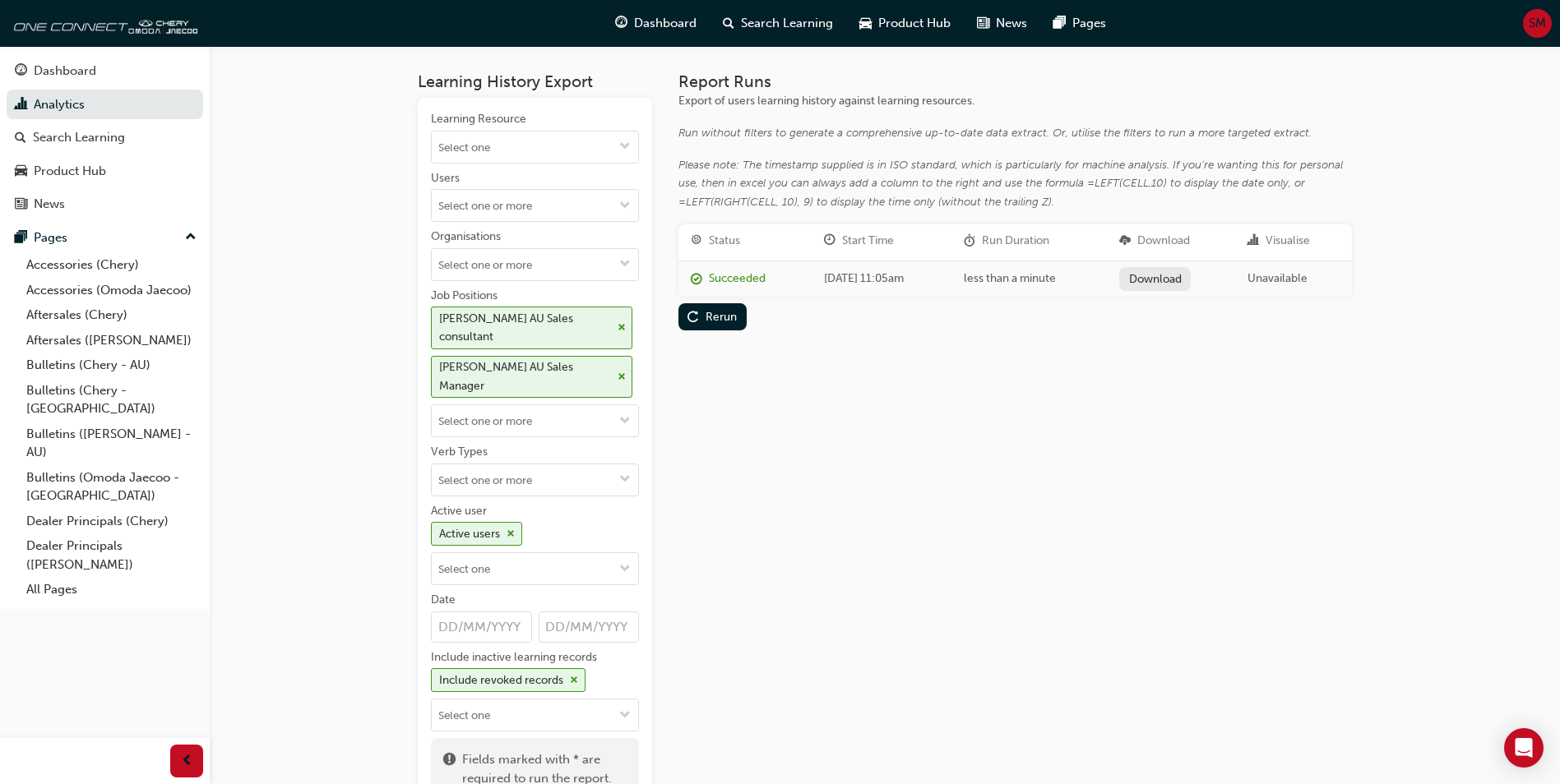
click at [1174, 280] on link "Download" at bounding box center [1155, 279] width 71 height 24
